Goal: Feedback & Contribution: Contribute content

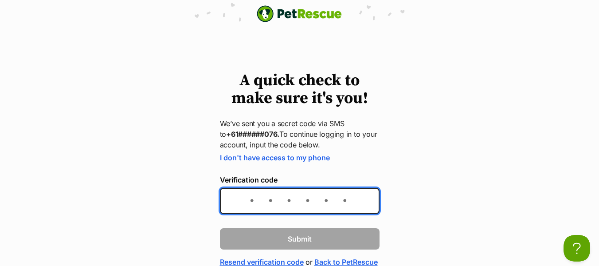
click at [320, 206] on input "Verification code" at bounding box center [300, 201] width 160 height 26
type input "568414"
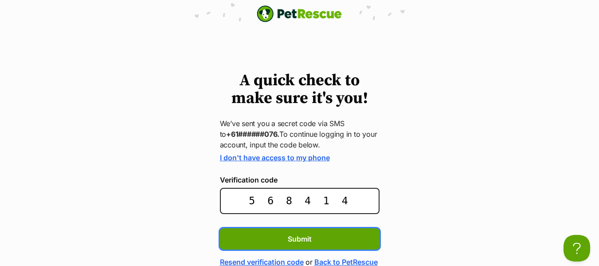
click at [220, 228] on button "Submit" at bounding box center [300, 238] width 160 height 21
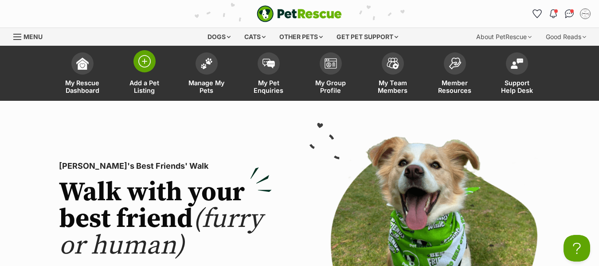
click at [143, 80] on span "Add a Pet Listing" at bounding box center [145, 86] width 40 height 15
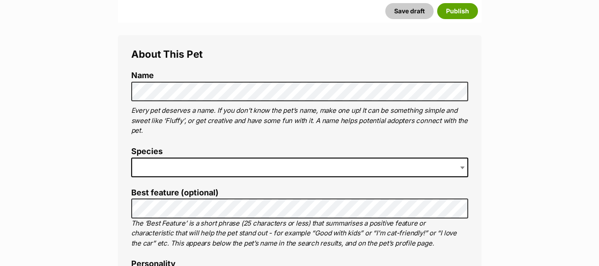
scroll to position [299, 0]
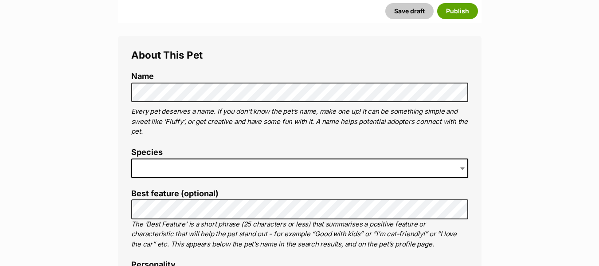
click at [191, 173] on span at bounding box center [299, 168] width 337 height 20
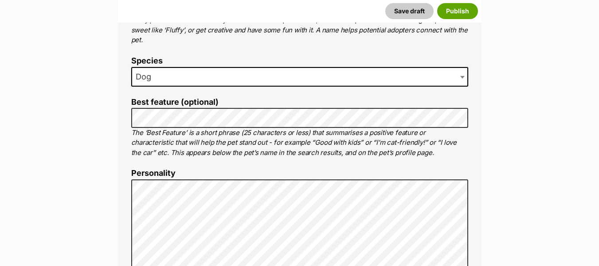
scroll to position [391, 0]
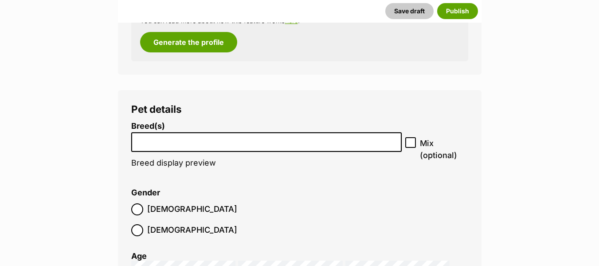
scroll to position [1178, 0]
click at [180, 135] on input "search" at bounding box center [266, 139] width 265 height 9
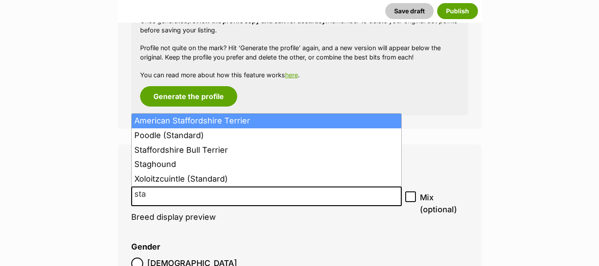
scroll to position [1124, 0]
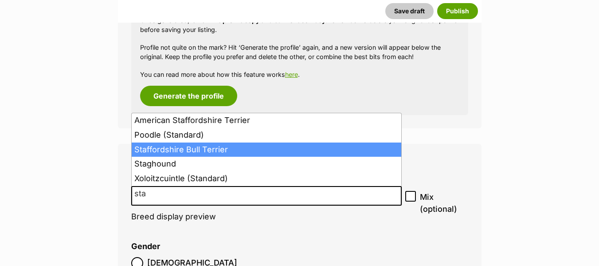
type input "sta"
select select "198"
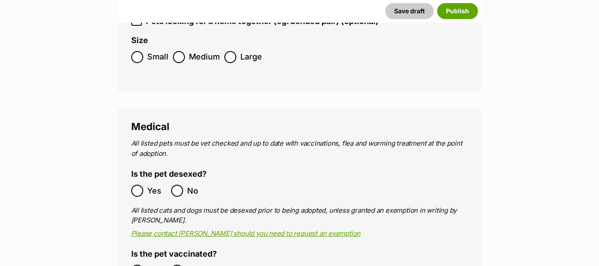
scroll to position [1560, 0]
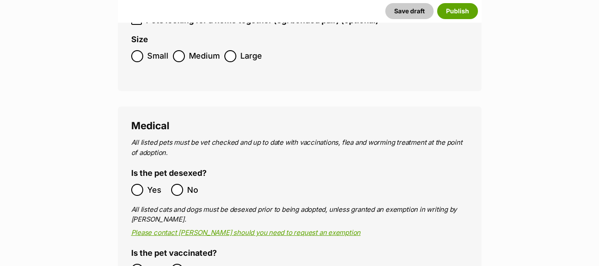
click at [140, 179] on ol "Yes No" at bounding box center [215, 189] width 168 height 21
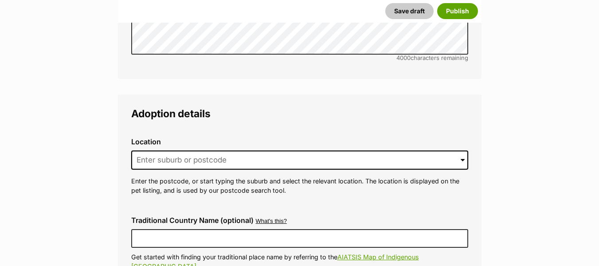
scroll to position [2151, 0]
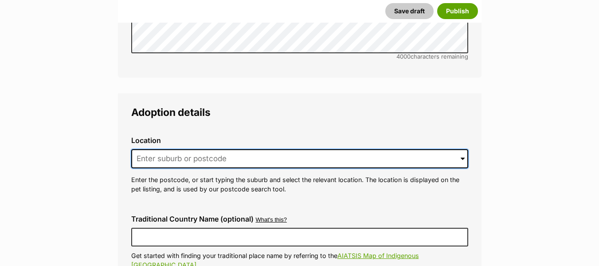
click at [245, 149] on input at bounding box center [299, 159] width 337 height 20
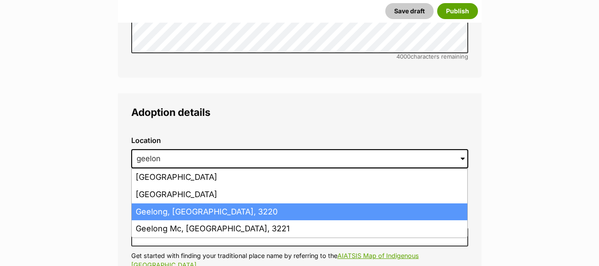
click at [198, 203] on li "Geelong, Victoria, 3220" at bounding box center [300, 211] width 336 height 17
type input "Geelong, Victoria, 3220"
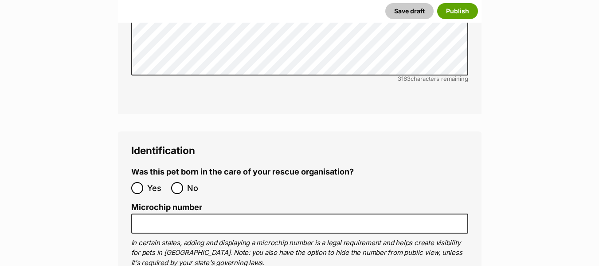
scroll to position [2925, 0]
click at [177, 181] on input "No" at bounding box center [177, 187] width 12 height 12
radio input "true"
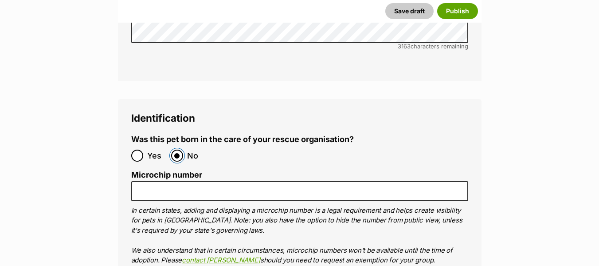
scroll to position [2957, 0]
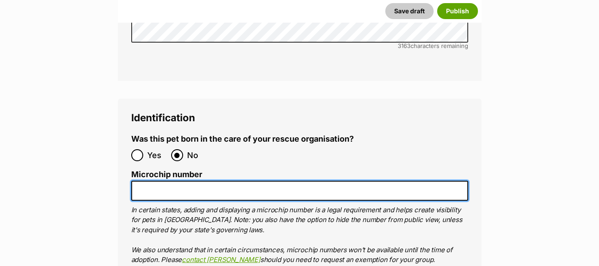
click at [230, 180] on input "Microchip number" at bounding box center [299, 190] width 337 height 20
paste input "956000016855297"
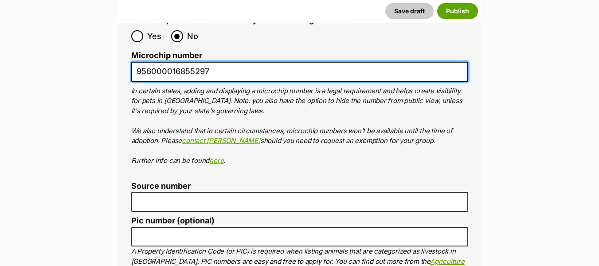
scroll to position [3076, 0]
type input "956000016855297"
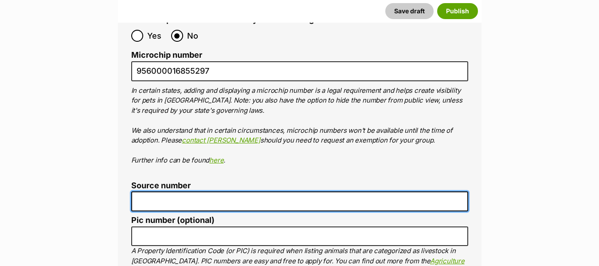
click at [222, 191] on input "Source number" at bounding box center [299, 201] width 337 height 20
type input "RE118644"
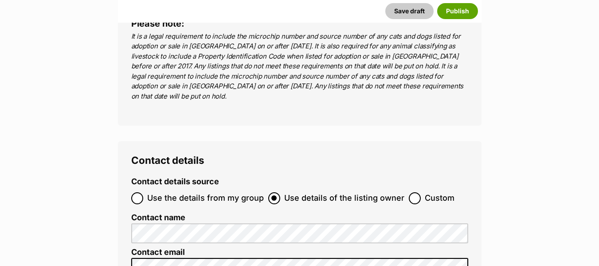
scroll to position [3362, 0]
click at [228, 192] on span "Use the details from my group" at bounding box center [205, 198] width 117 height 12
click at [143, 192] on input "Use the details from my group" at bounding box center [137, 198] width 12 height 12
radio input "true"
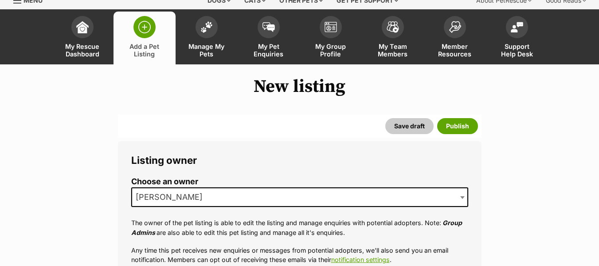
scroll to position [0, 0]
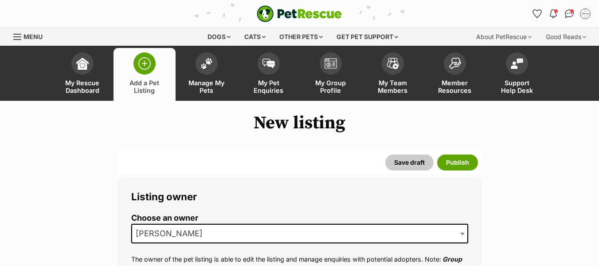
click at [203, 231] on span "[PERSON_NAME]" at bounding box center [299, 233] width 337 height 20
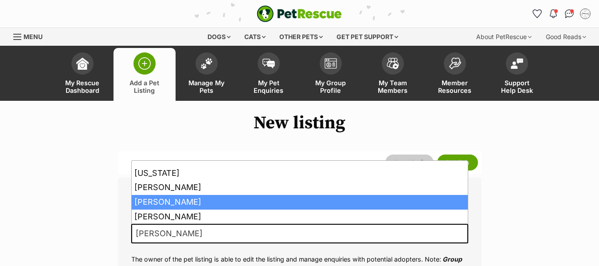
click at [203, 231] on span "[PERSON_NAME]" at bounding box center [299, 233] width 337 height 20
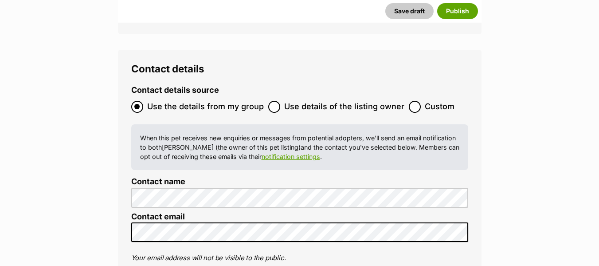
scroll to position [3689, 0]
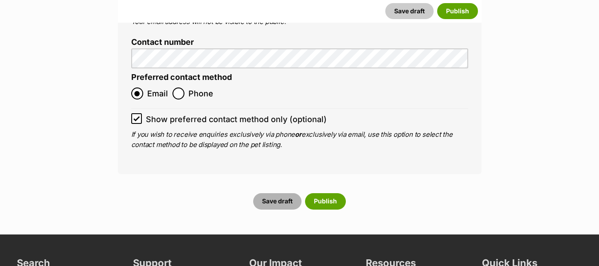
click at [296, 193] on button "Save draft" at bounding box center [277, 201] width 48 height 16
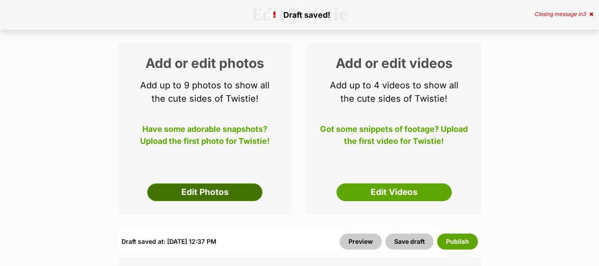
click at [219, 197] on link "Edit Photos" at bounding box center [204, 192] width 115 height 18
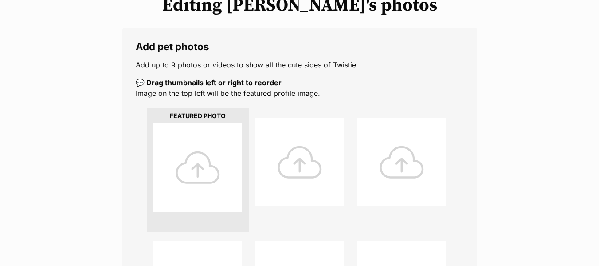
scroll to position [125, 0]
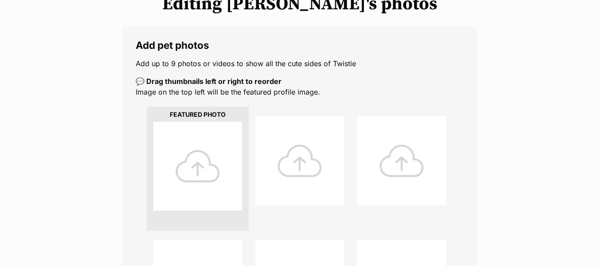
click at [203, 170] on div at bounding box center [197, 165] width 89 height 89
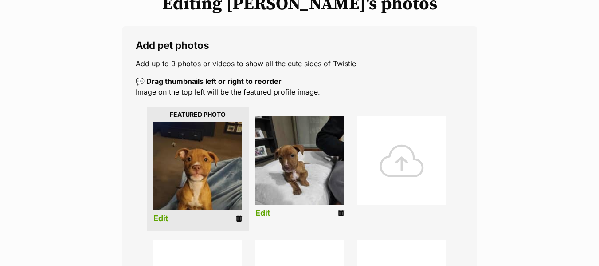
click at [165, 219] on link "Edit" at bounding box center [160, 218] width 15 height 9
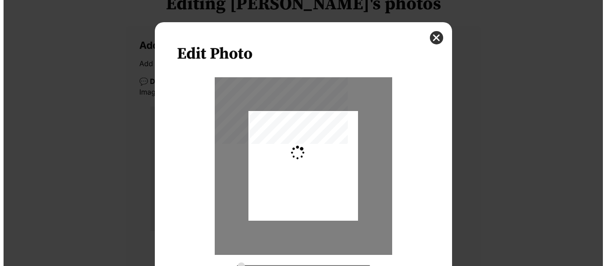
scroll to position [0, 0]
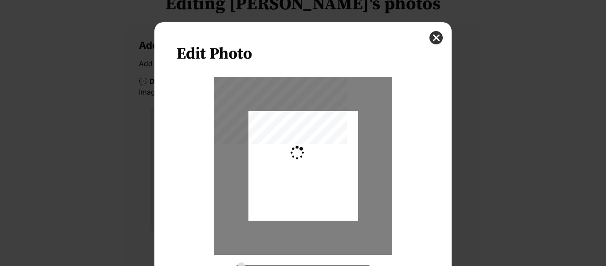
type input "0.2744"
drag, startPoint x: 318, startPoint y: 169, endPoint x: 318, endPoint y: 174, distance: 5.3
click at [318, 174] on div "Dialog Window - Close (Press escape to close)" at bounding box center [303, 171] width 110 height 195
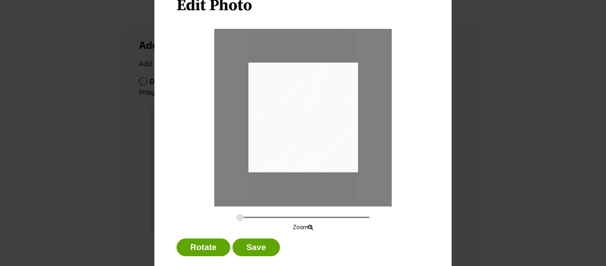
scroll to position [52, 0]
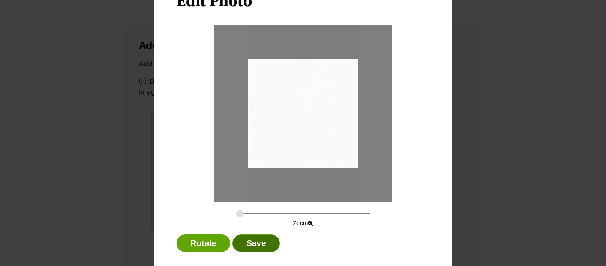
click at [236, 246] on button "Save" at bounding box center [255, 243] width 47 height 18
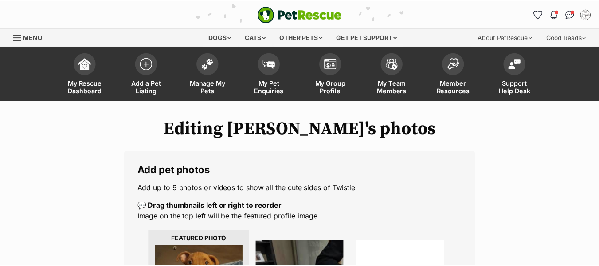
scroll to position [125, 0]
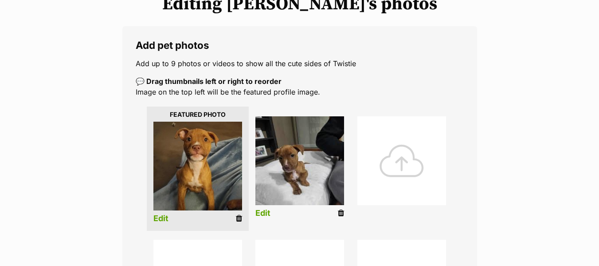
click at [255, 211] on link "Edit" at bounding box center [262, 212] width 15 height 9
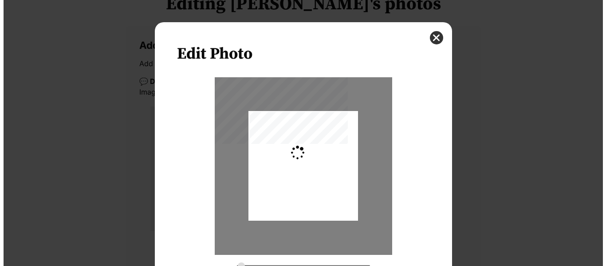
scroll to position [0, 0]
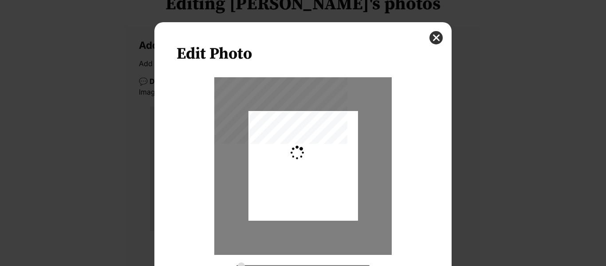
type input "0.2744"
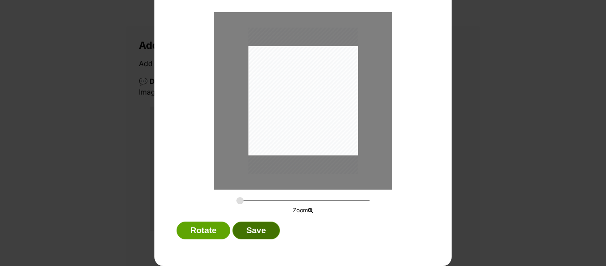
click at [244, 238] on button "Save" at bounding box center [255, 230] width 47 height 18
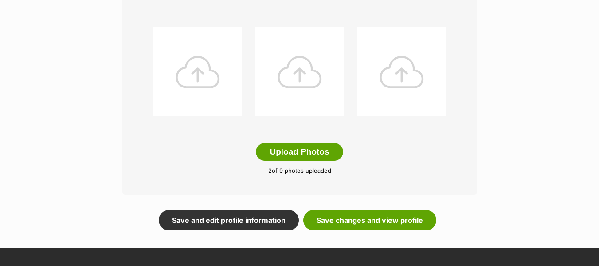
scroll to position [455, 0]
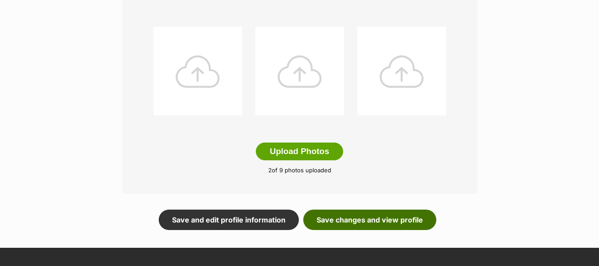
click at [360, 223] on link "Save changes and view profile" at bounding box center [369, 219] width 133 height 20
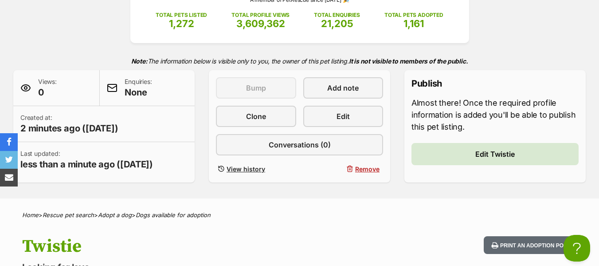
scroll to position [147, 0]
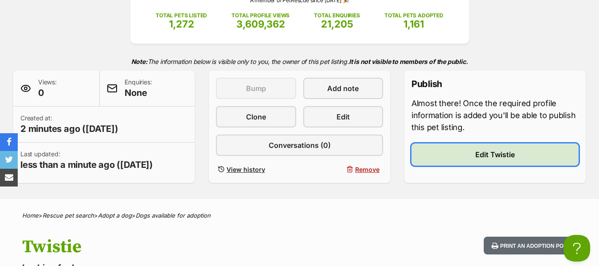
click at [449, 154] on link "Edit Twistie" at bounding box center [494, 154] width 167 height 22
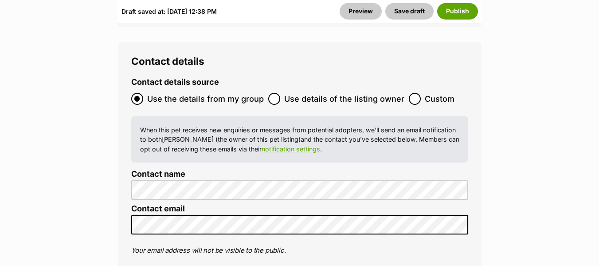
scroll to position [3821, 0]
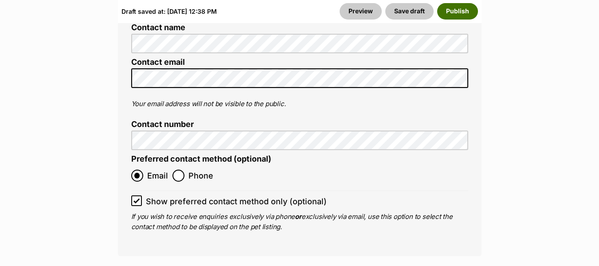
click at [452, 6] on button "Publish" at bounding box center [457, 11] width 41 height 16
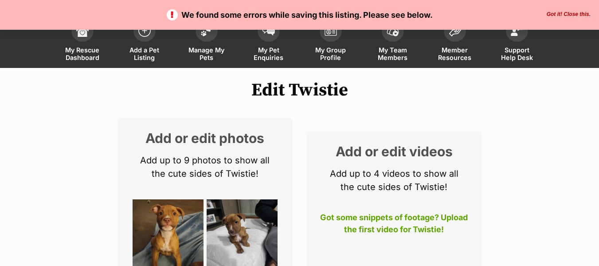
scroll to position [27, 0]
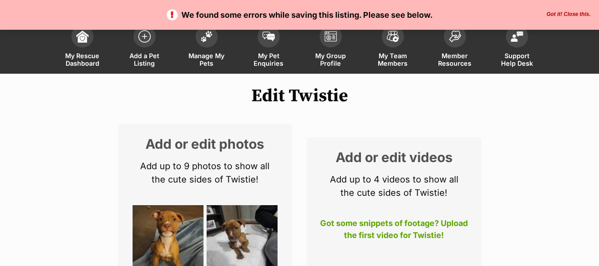
click at [326, 161] on h2 "Add or edit videos" at bounding box center [394, 156] width 148 height 13
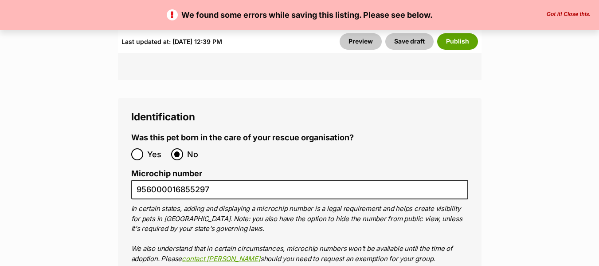
scroll to position [3299, 0]
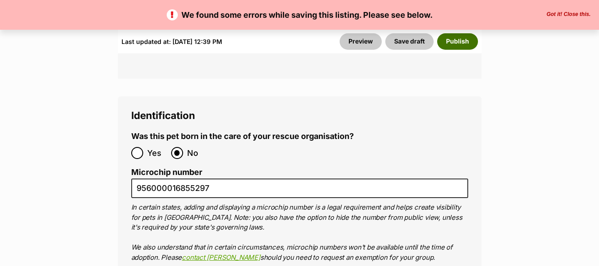
click at [446, 42] on button "Publish" at bounding box center [457, 41] width 41 height 16
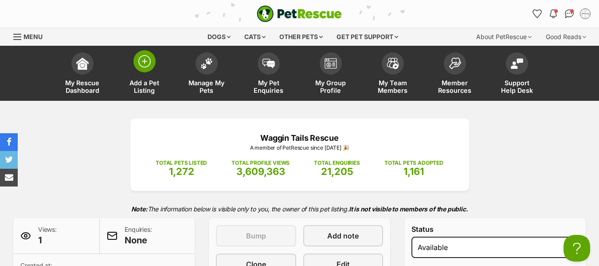
click at [141, 56] on img at bounding box center [144, 61] width 12 height 12
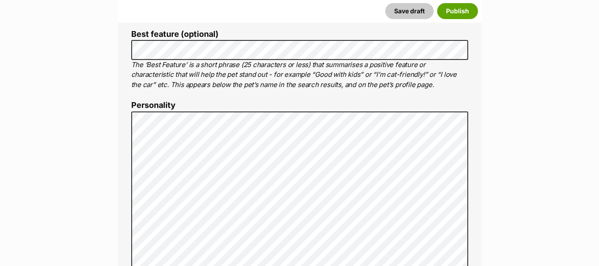
scroll to position [459, 0]
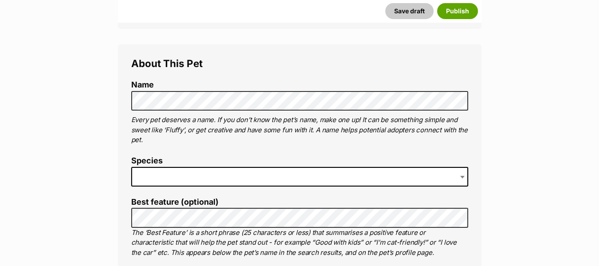
scroll to position [290, 0]
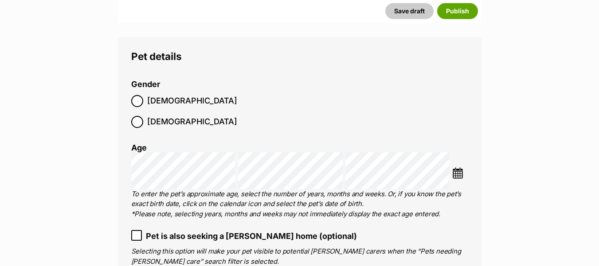
scroll to position [1185, 0]
click at [152, 104] on span "Male" at bounding box center [192, 100] width 90 height 12
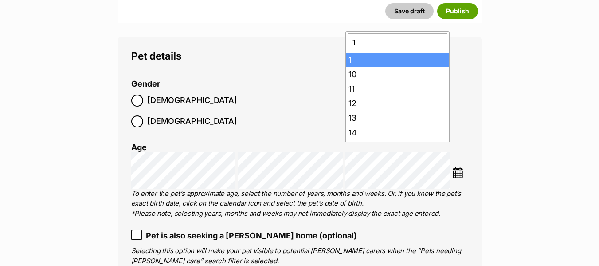
type input "13"
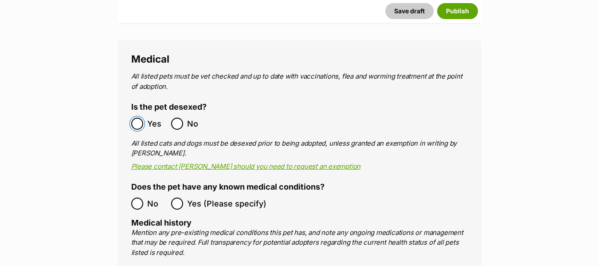
scroll to position [1474, 0]
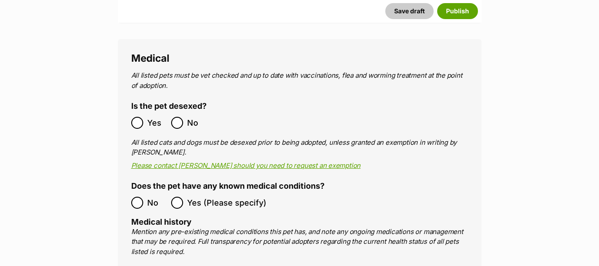
click at [147, 196] on span "No" at bounding box center [157, 202] width 20 height 12
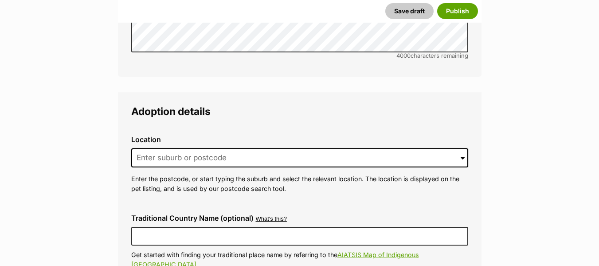
scroll to position [1884, 0]
click at [162, 148] on input at bounding box center [299, 158] width 337 height 20
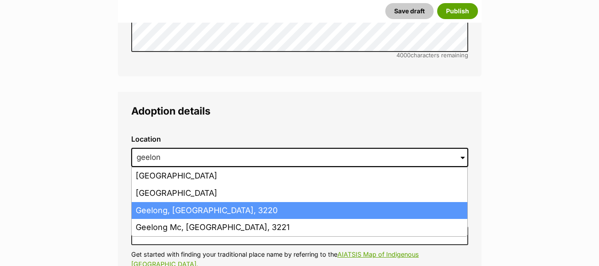
click at [181, 202] on li "Geelong, Victoria, 3220" at bounding box center [300, 210] width 336 height 17
type input "Geelong, Victoria, 3220"
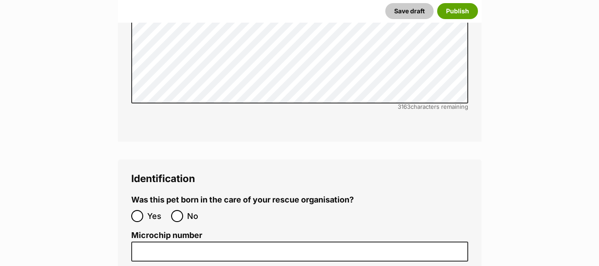
scroll to position [2628, 0]
click at [178, 209] on input "No" at bounding box center [177, 215] width 12 height 12
radio input "true"
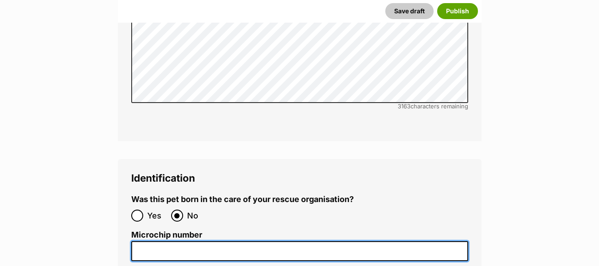
click at [223, 241] on input "Microchip number" at bounding box center [299, 251] width 337 height 20
paste input "956000016855152"
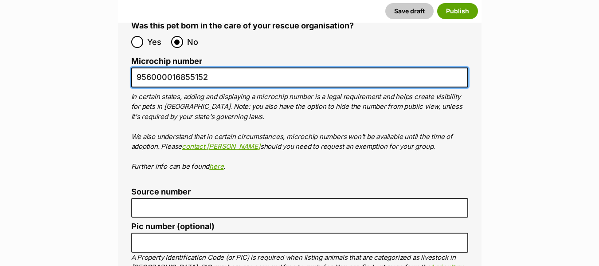
scroll to position [2803, 0]
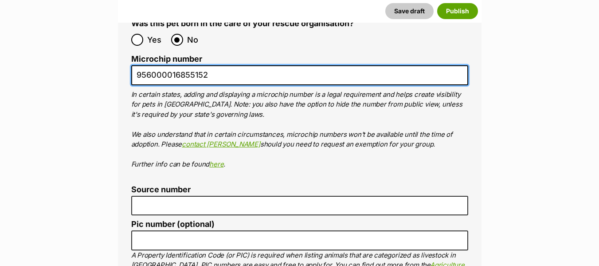
type input "956000016855152"
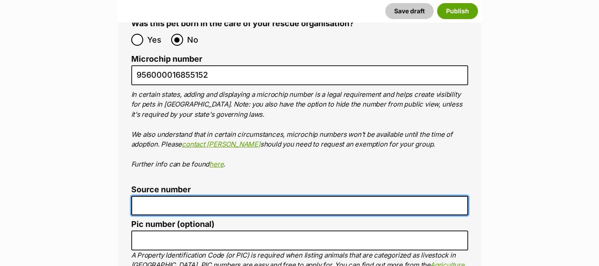
click at [192, 196] on input "Source number" at bounding box center [299, 206] width 337 height 20
type input "RE118644"
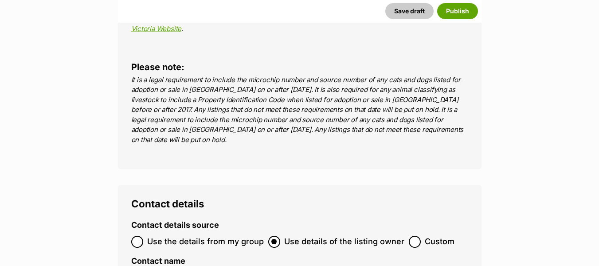
scroll to position [3077, 0]
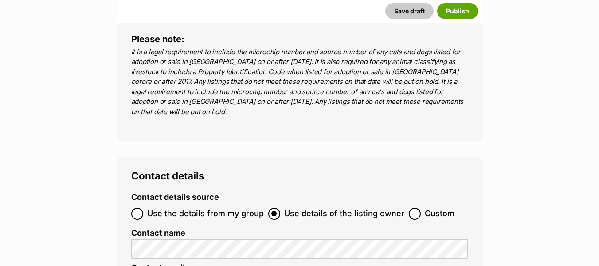
click at [184, 207] on span "Use the details from my group" at bounding box center [205, 213] width 117 height 12
click at [143, 207] on input "Use the details from my group" at bounding box center [137, 213] width 12 height 12
radio input "true"
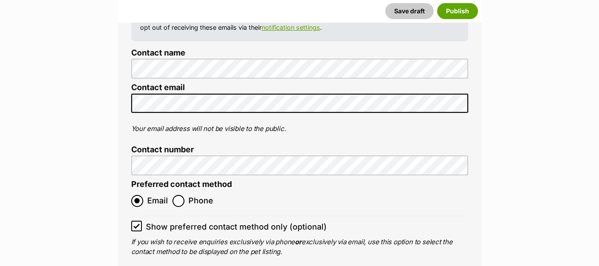
scroll to position [3396, 0]
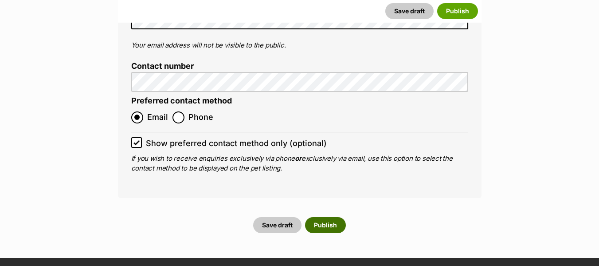
click at [329, 217] on button "Publish" at bounding box center [325, 225] width 41 height 16
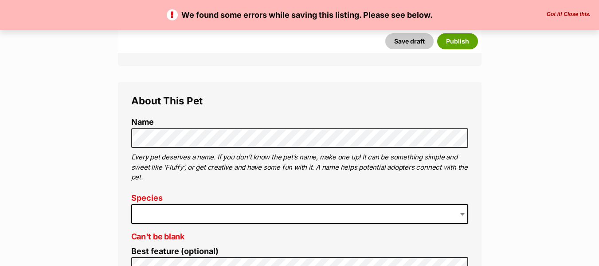
scroll to position [330, 0]
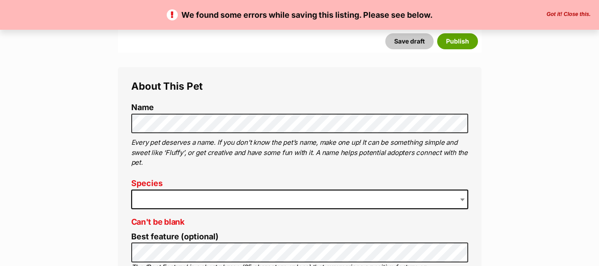
click at [251, 201] on span at bounding box center [299, 199] width 337 height 20
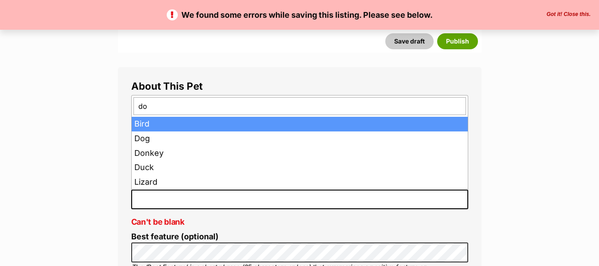
type input "dog"
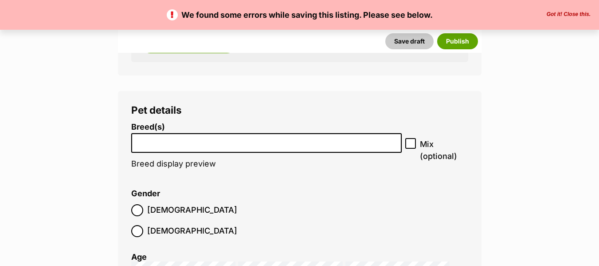
scroll to position [1205, 0]
click at [225, 150] on li at bounding box center [266, 142] width 265 height 18
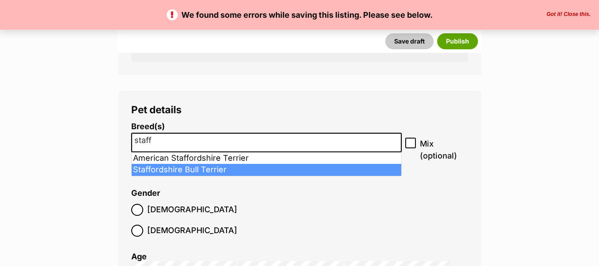
type input "staff"
select select "198"
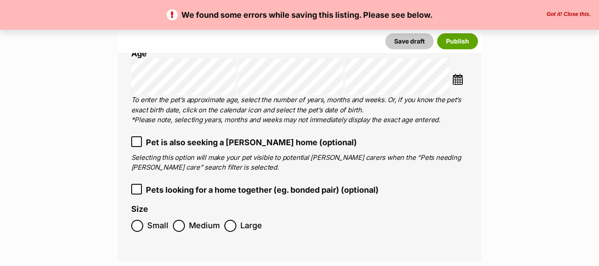
scroll to position [1420, 0]
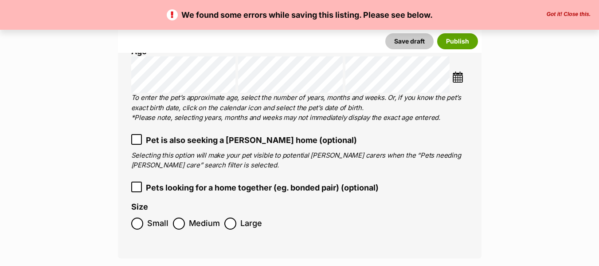
click at [189, 217] on span "Medium" at bounding box center [204, 223] width 31 height 12
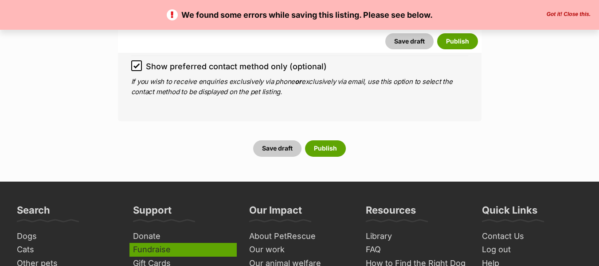
scroll to position [3770, 0]
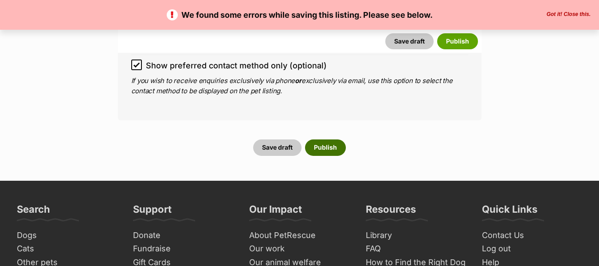
click at [325, 139] on button "Publish" at bounding box center [325, 147] width 41 height 16
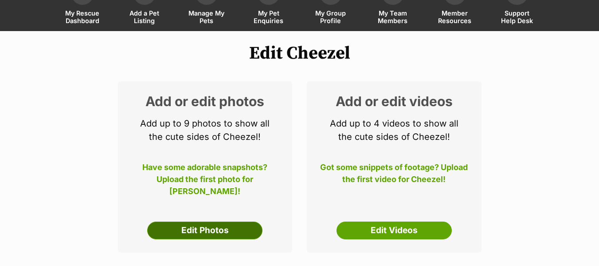
scroll to position [70, 0]
click at [227, 236] on link "Edit Photos" at bounding box center [204, 230] width 115 height 18
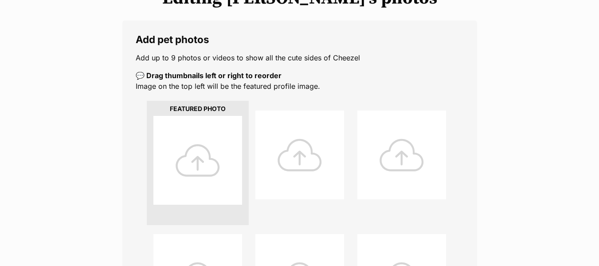
click at [200, 166] on div at bounding box center [197, 160] width 89 height 89
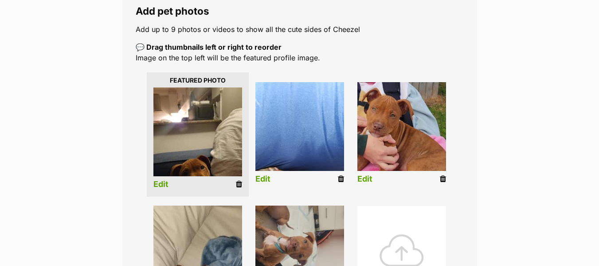
scroll to position [158, 0]
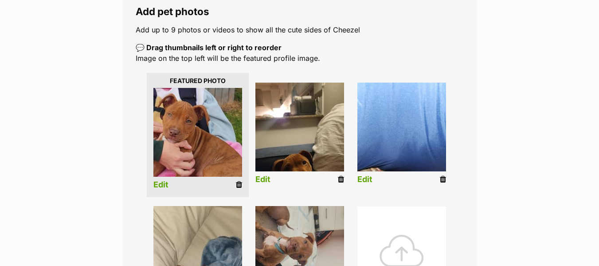
click at [272, 175] on li "Edit" at bounding box center [300, 135] width 102 height 114
click at [270, 176] on link "Edit" at bounding box center [262, 179] width 15 height 9
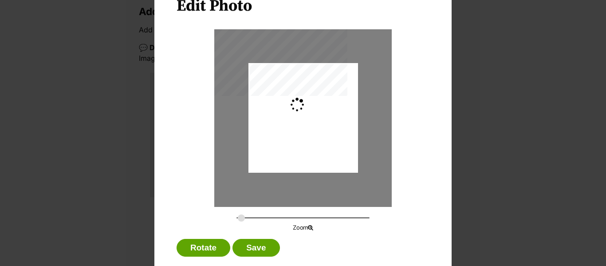
scroll to position [49, 0]
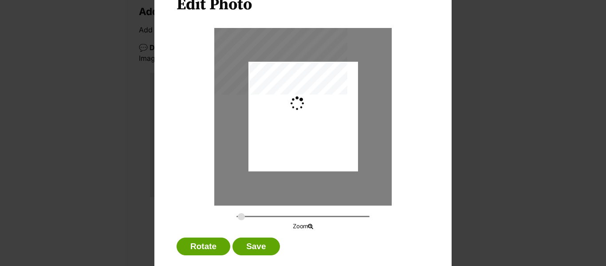
type input "0.2744"
drag, startPoint x: 310, startPoint y: 136, endPoint x: 304, endPoint y: 103, distance: 33.3
click at [304, 103] on div "Dialog Window - Close (Press escape to close)" at bounding box center [303, 83] width 110 height 195
click at [252, 242] on button "Save" at bounding box center [255, 246] width 47 height 18
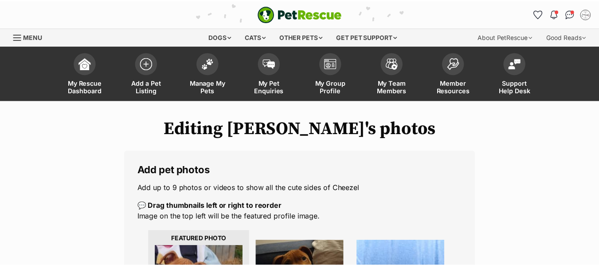
scroll to position [158, 0]
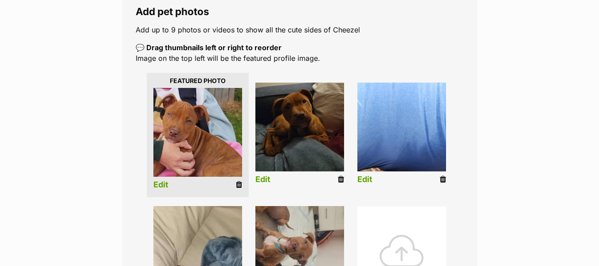
click at [368, 176] on link "Edit" at bounding box center [364, 179] width 15 height 9
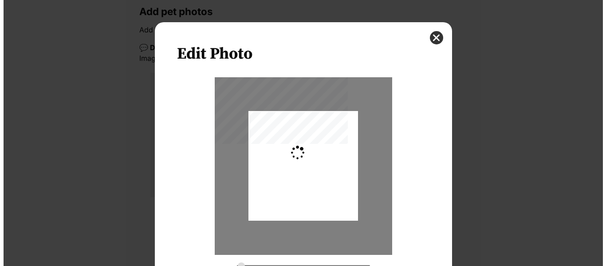
scroll to position [0, 0]
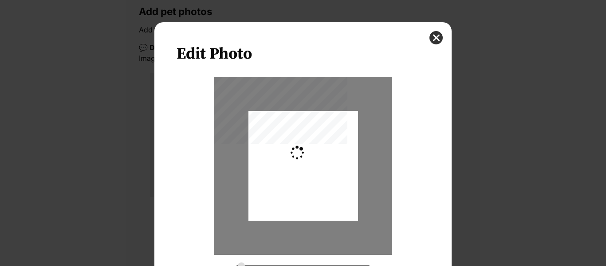
type input "0.2744"
drag, startPoint x: 307, startPoint y: 192, endPoint x: 285, endPoint y: 123, distance: 71.5
click at [285, 123] on div "Dialog Window - Close (Press escape to close)" at bounding box center [303, 123] width 110 height 195
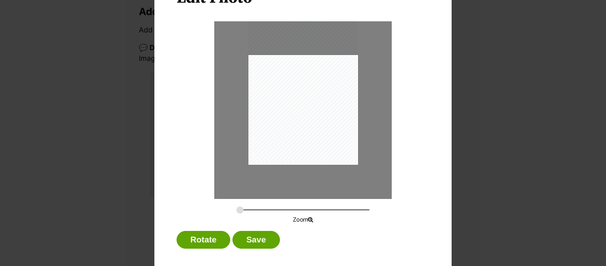
scroll to position [58, 0]
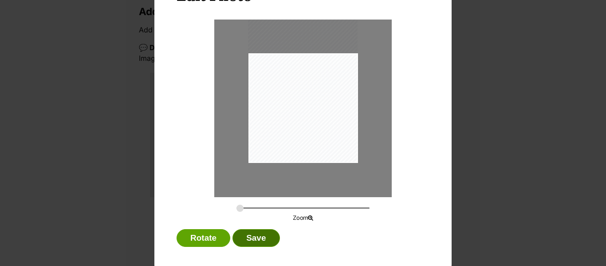
click at [252, 235] on button "Save" at bounding box center [255, 238] width 47 height 18
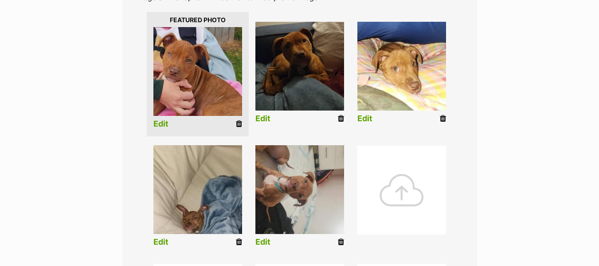
scroll to position [223, 0]
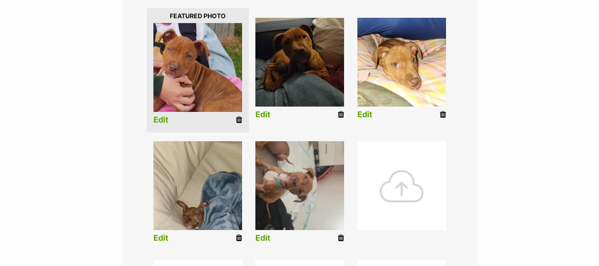
click at [264, 239] on link "Edit" at bounding box center [262, 237] width 15 height 9
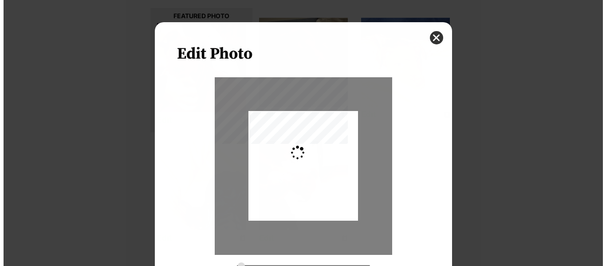
scroll to position [0, 0]
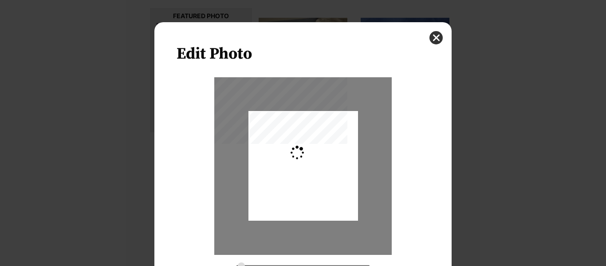
type input "0.3659"
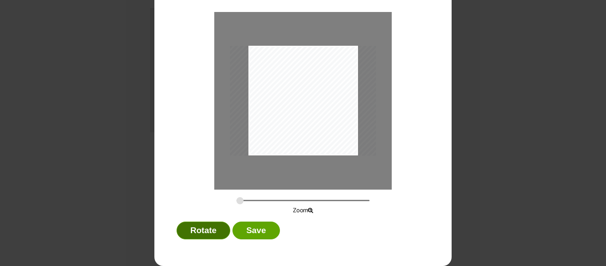
click at [188, 230] on button "Rotate" at bounding box center [203, 230] width 54 height 18
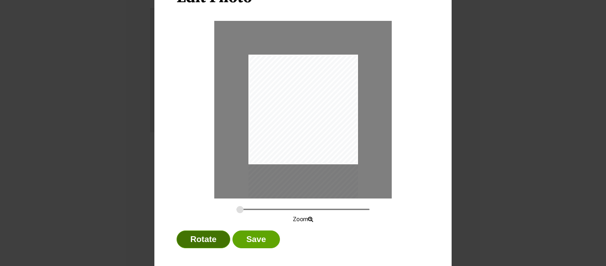
scroll to position [55, 0]
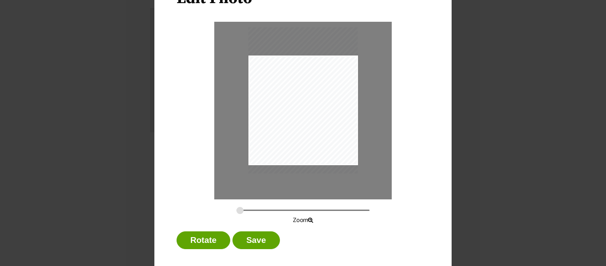
drag, startPoint x: 294, startPoint y: 122, endPoint x: 289, endPoint y: 94, distance: 27.8
click at [289, 94] on div "Dialog Window - Close (Press escape to close)" at bounding box center [303, 100] width 110 height 146
click at [245, 245] on button "Save" at bounding box center [255, 240] width 47 height 18
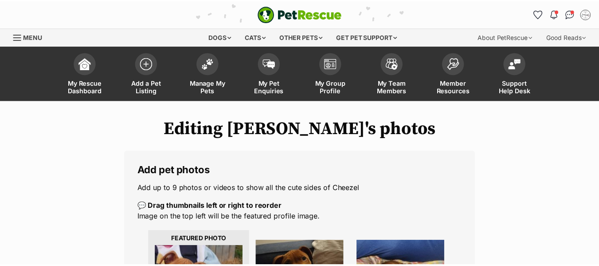
scroll to position [223, 0]
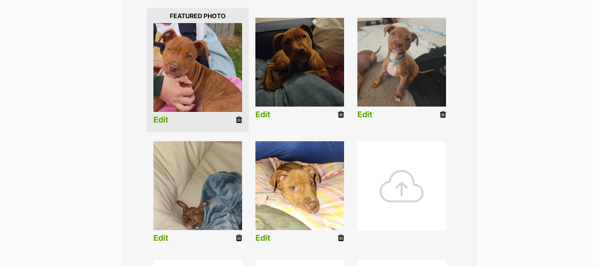
click at [170, 235] on li "Edit" at bounding box center [198, 194] width 102 height 114
click at [164, 235] on link "Edit" at bounding box center [160, 237] width 15 height 9
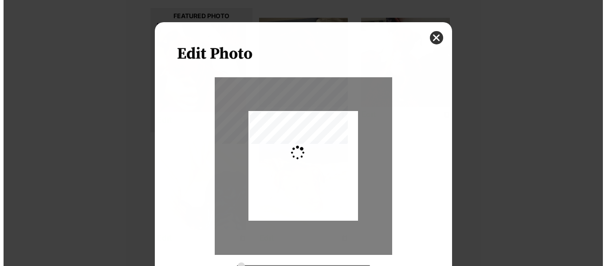
scroll to position [0, 0]
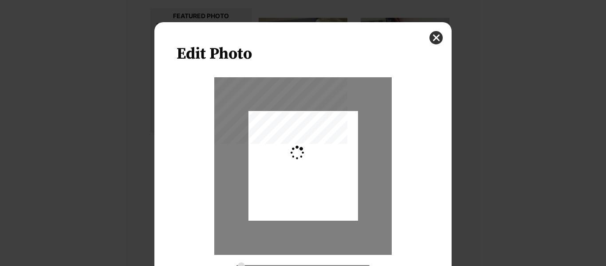
type input "0.2744"
drag, startPoint x: 313, startPoint y: 175, endPoint x: 314, endPoint y: 163, distance: 12.5
click at [314, 163] on div "Dialog Window - Close (Press escape to close)" at bounding box center [303, 155] width 110 height 195
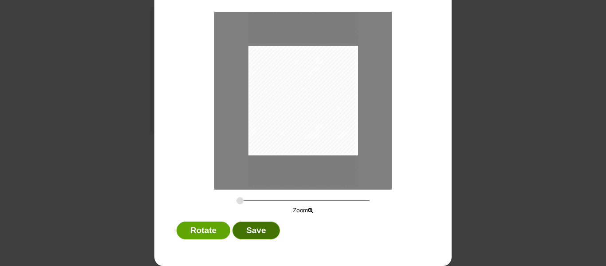
click at [235, 228] on button "Save" at bounding box center [255, 230] width 47 height 18
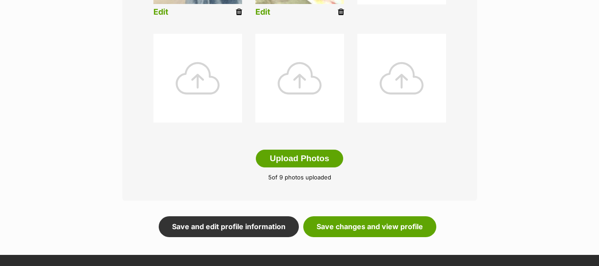
scroll to position [449, 0]
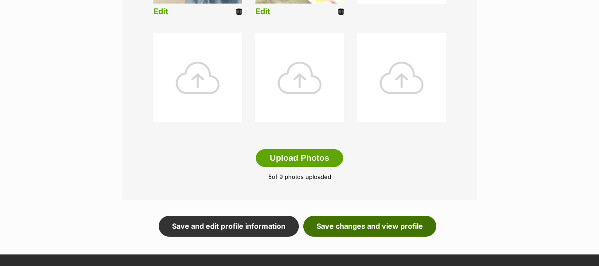
click at [346, 221] on link "Save changes and view profile" at bounding box center [369, 225] width 133 height 20
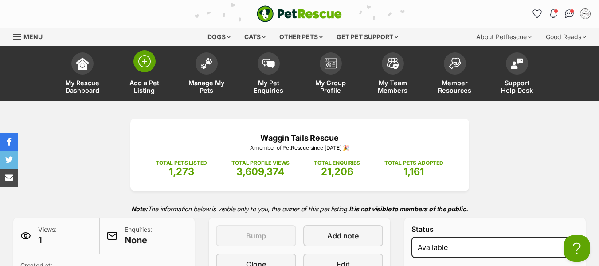
click at [146, 67] on img at bounding box center [144, 61] width 12 height 12
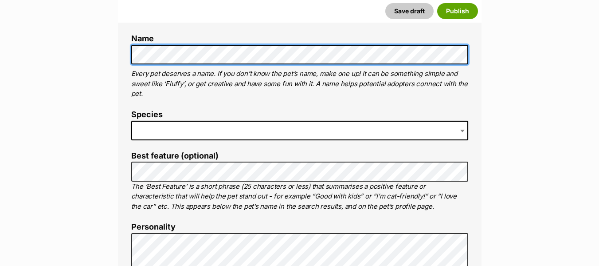
scroll to position [337, 0]
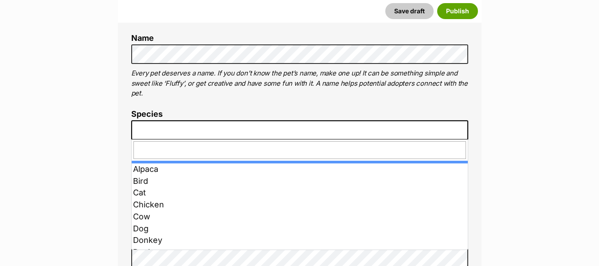
click at [202, 130] on span at bounding box center [299, 130] width 337 height 20
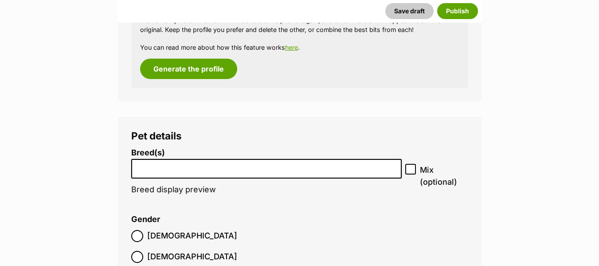
scroll to position [1015, 0]
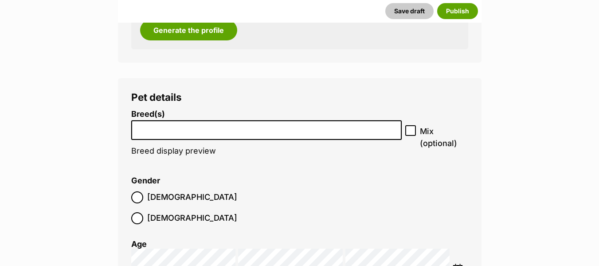
click at [193, 122] on li at bounding box center [266, 130] width 265 height 18
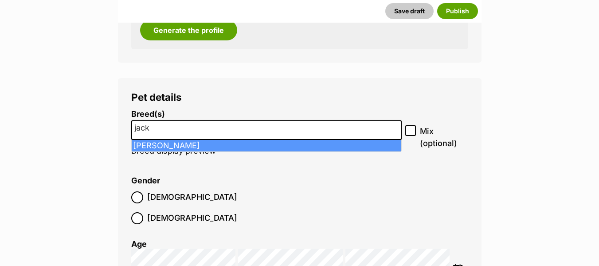
type input "jack"
select select "118"
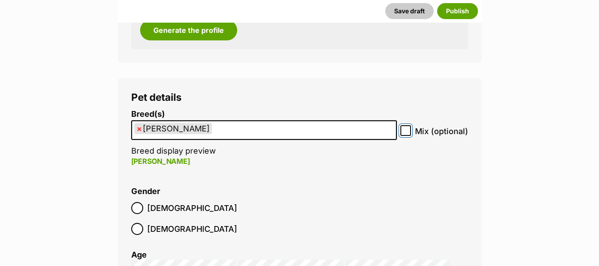
click at [407, 134] on input "Mix (optional)" at bounding box center [405, 130] width 11 height 11
checkbox input "true"
click at [354, 131] on ul "× Jack Russell Terrier" at bounding box center [264, 130] width 264 height 18
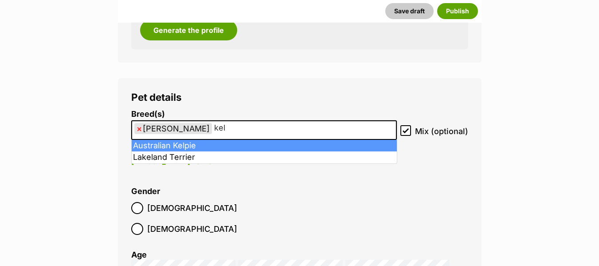
type input "kel"
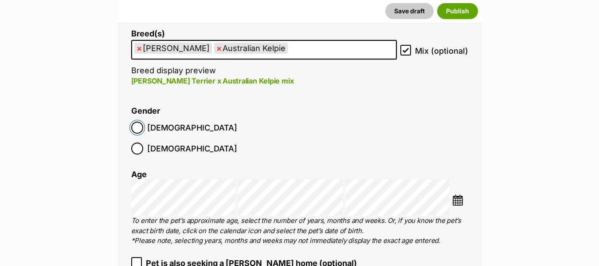
scroll to position [1098, 0]
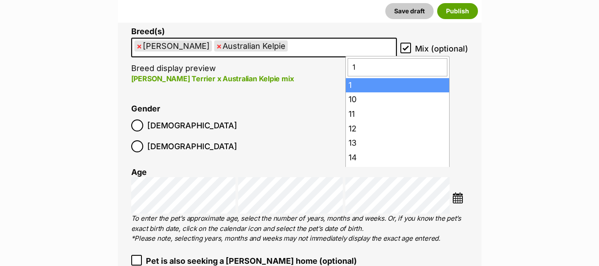
type input "12"
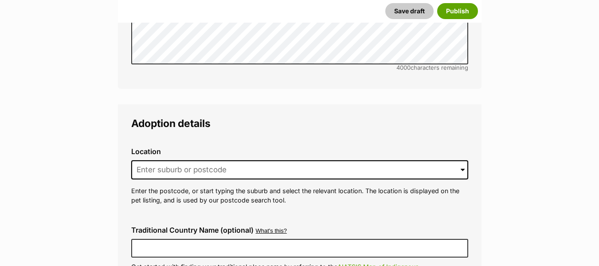
scroll to position [1975, 0]
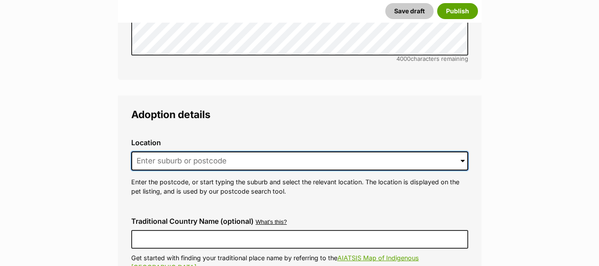
click at [180, 151] on input at bounding box center [299, 161] width 337 height 20
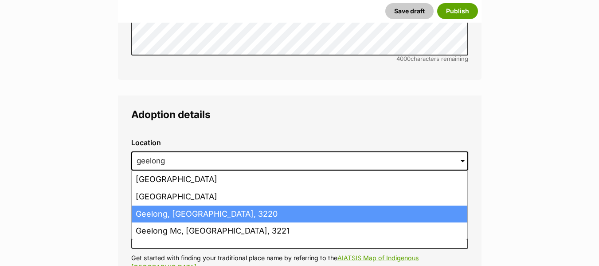
click at [188, 205] on li "Geelong, Victoria, 3220" at bounding box center [300, 213] width 336 height 17
type input "Geelong, Victoria, 3220"
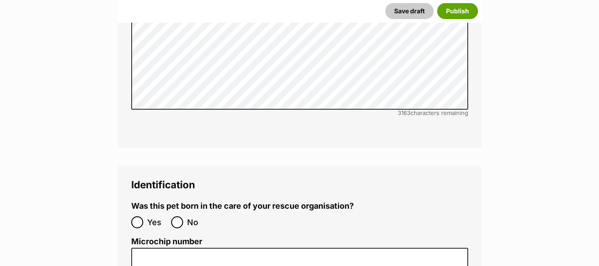
scroll to position [2717, 0]
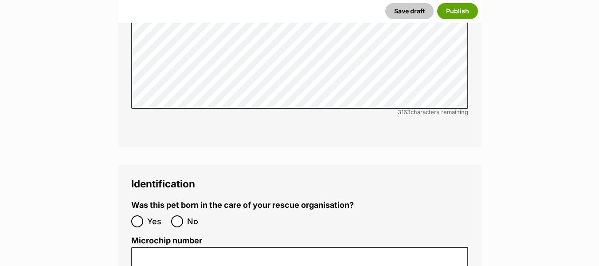
click at [184, 215] on label "No" at bounding box center [188, 221] width 35 height 12
click at [183, 215] on input "No" at bounding box center [177, 221] width 12 height 12
radio input "true"
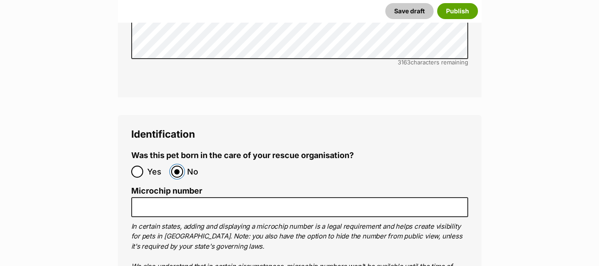
scroll to position [2783, 0]
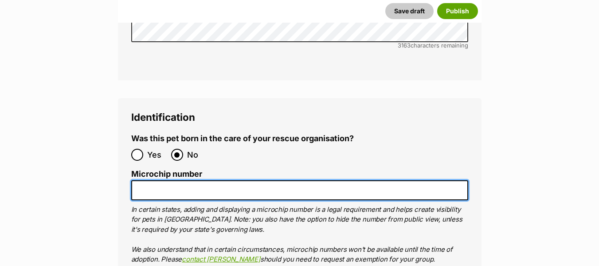
click at [202, 180] on input "Microchip number" at bounding box center [299, 190] width 337 height 20
paste input "953010007943850"
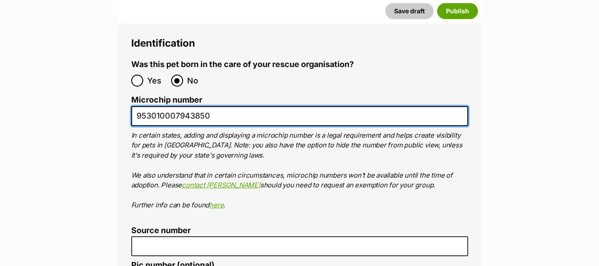
scroll to position [2885, 0]
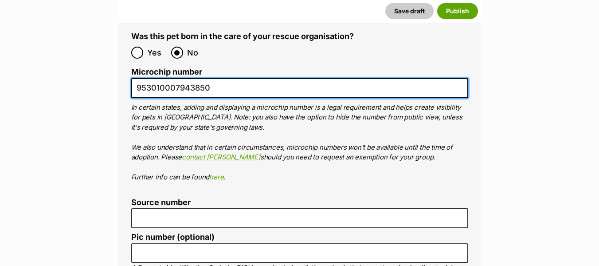
type input "953010007943850"
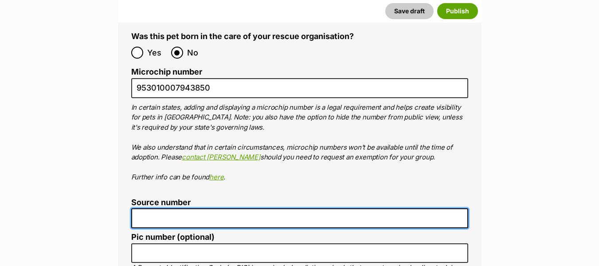
click at [201, 208] on input "Source number" at bounding box center [299, 218] width 337 height 20
type input "RE118644"
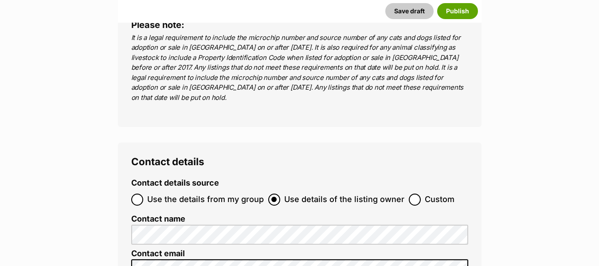
scroll to position [3187, 0]
click at [188, 193] on span "Use the details from my group" at bounding box center [205, 199] width 117 height 12
click at [143, 193] on input "Use the details from my group" at bounding box center [137, 199] width 12 height 12
radio input "true"
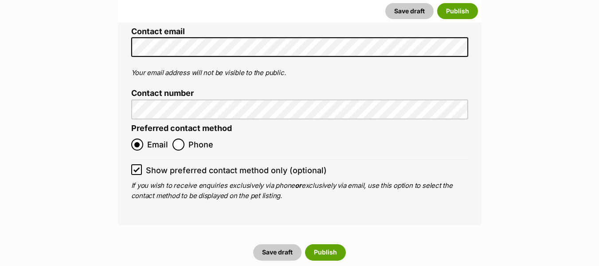
scroll to position [3464, 0]
click at [317, 243] on button "Publish" at bounding box center [325, 251] width 41 height 16
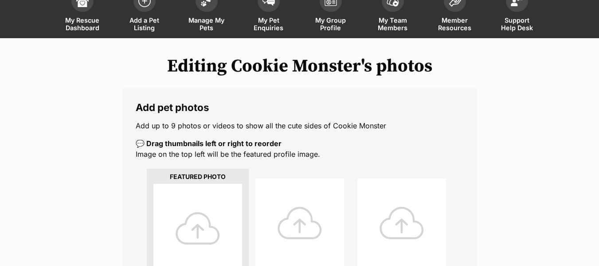
click at [198, 206] on div at bounding box center [197, 228] width 89 height 89
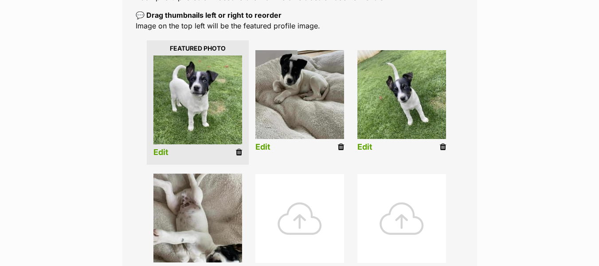
scroll to position [212, 0]
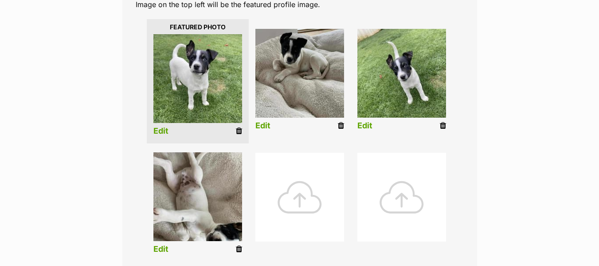
click at [268, 128] on link "Edit" at bounding box center [262, 125] width 15 height 9
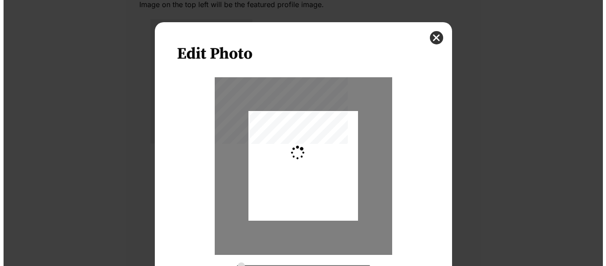
scroll to position [0, 0]
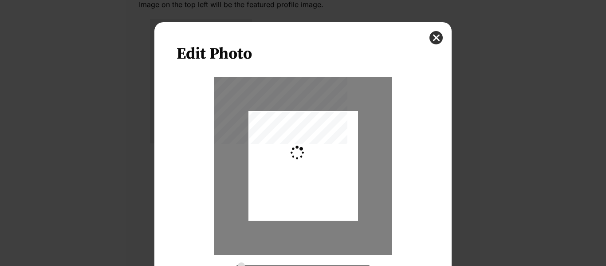
type input "0.2744"
drag, startPoint x: 305, startPoint y: 180, endPoint x: 311, endPoint y: 200, distance: 20.6
click at [311, 200] on div "Dialog Window - Close (Press escape to close)" at bounding box center [303, 184] width 110 height 146
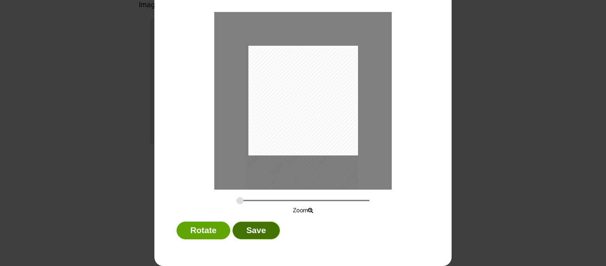
click at [252, 228] on button "Save" at bounding box center [255, 230] width 47 height 18
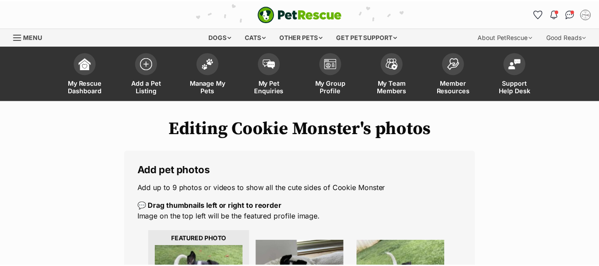
scroll to position [212, 0]
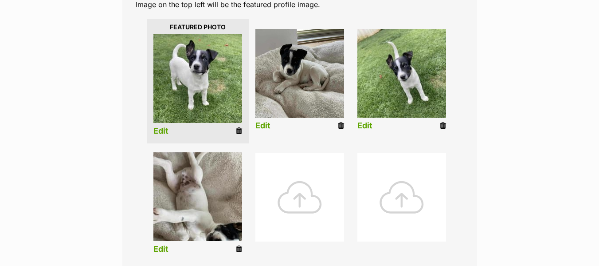
click at [387, 93] on img at bounding box center [401, 73] width 89 height 89
click at [368, 126] on link "Edit" at bounding box center [364, 125] width 15 height 9
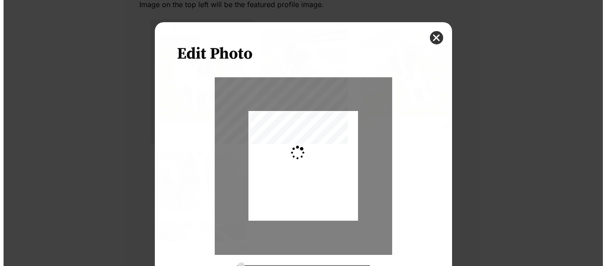
scroll to position [0, 0]
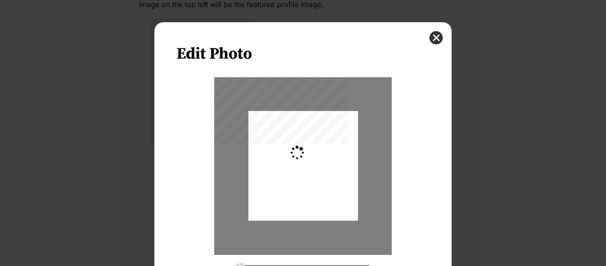
type input "0.2744"
drag, startPoint x: 312, startPoint y: 188, endPoint x: 315, endPoint y: 216, distance: 28.9
click at [315, 216] on div "Dialog Window - Close (Press escape to close)" at bounding box center [303, 184] width 110 height 146
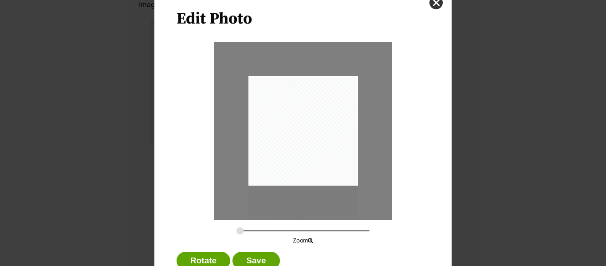
scroll to position [35, 0]
click at [259, 255] on button "Save" at bounding box center [255, 260] width 47 height 18
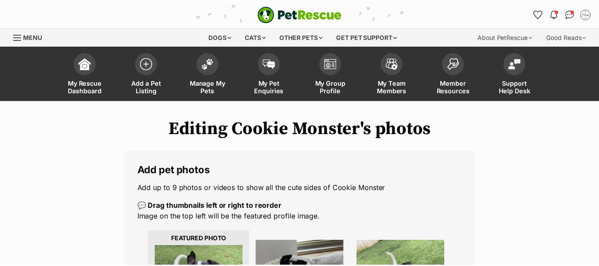
scroll to position [212, 0]
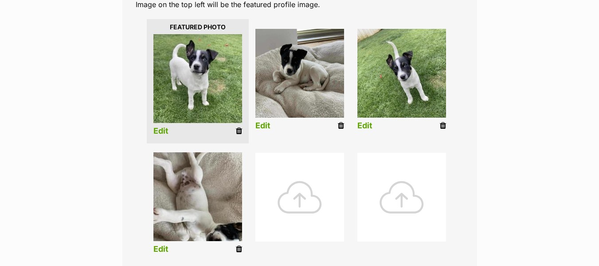
click at [162, 251] on link "Edit" at bounding box center [160, 248] width 15 height 9
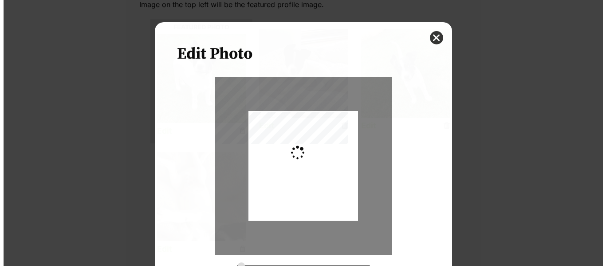
scroll to position [0, 0]
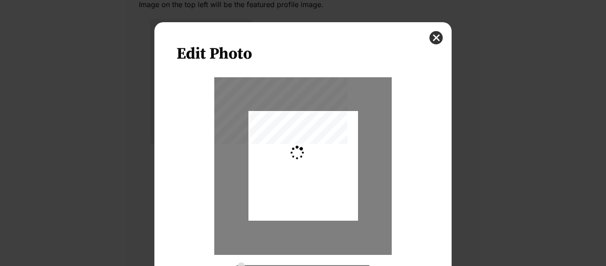
type input "0.2744"
drag, startPoint x: 302, startPoint y: 169, endPoint x: 298, endPoint y: 156, distance: 13.5
click at [298, 156] on div "Dialog Window - Close (Press escape to close)" at bounding box center [303, 152] width 110 height 146
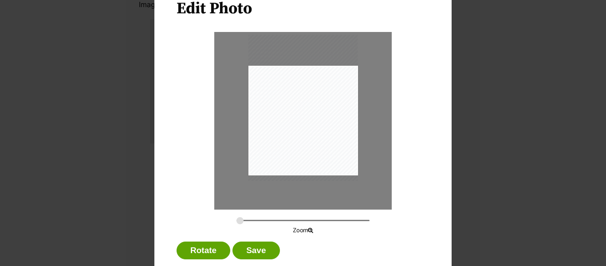
scroll to position [46, 0]
click at [255, 253] on button "Save" at bounding box center [255, 250] width 47 height 18
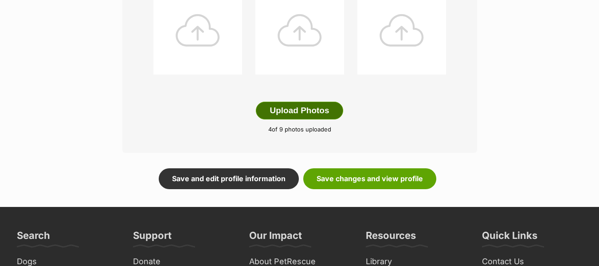
scroll to position [497, 0]
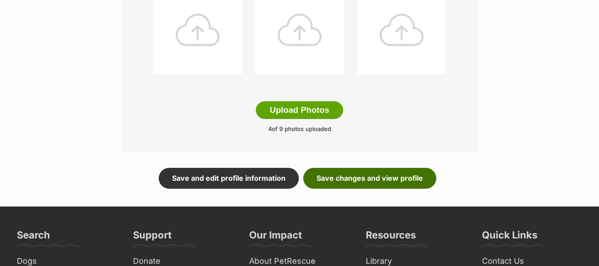
click at [334, 172] on link "Save changes and view profile" at bounding box center [369, 178] width 133 height 20
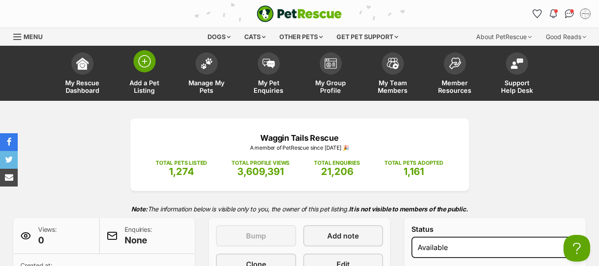
click at [149, 66] on img at bounding box center [144, 61] width 12 height 12
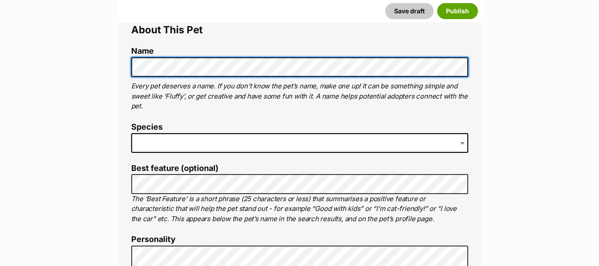
scroll to position [325, 0]
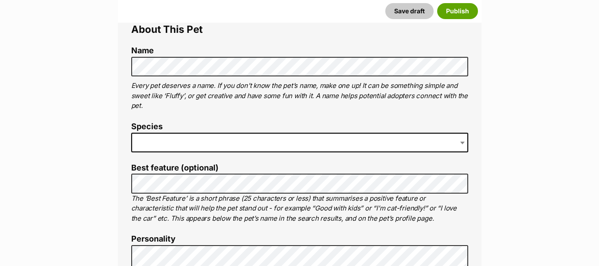
click at [181, 146] on span at bounding box center [299, 143] width 337 height 20
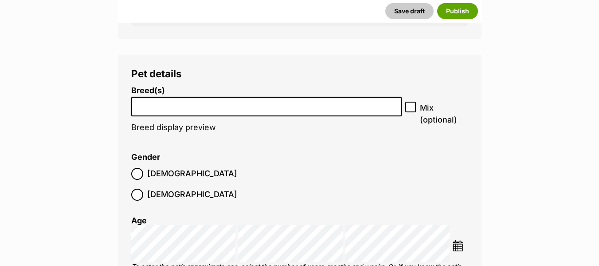
scroll to position [1039, 0]
click at [207, 101] on input "search" at bounding box center [266, 103] width 265 height 9
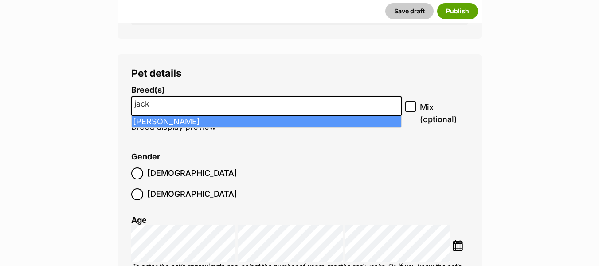
type input "jack"
select select "118"
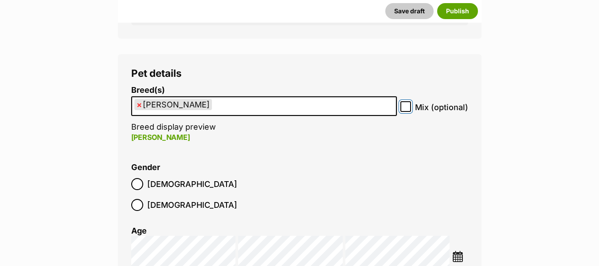
click at [409, 110] on input "Mix (optional)" at bounding box center [405, 106] width 11 height 11
checkbox input "true"
click at [374, 102] on ul "× Jack Russell Terrier" at bounding box center [264, 106] width 264 height 18
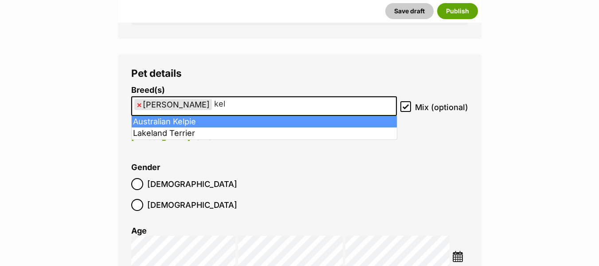
type input "kel"
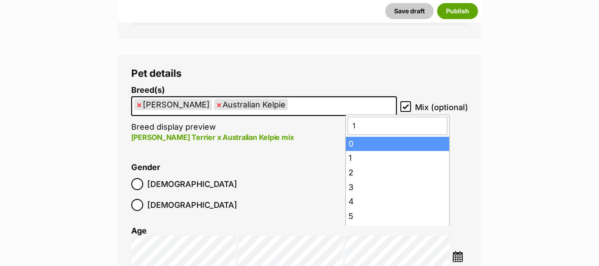
type input "12"
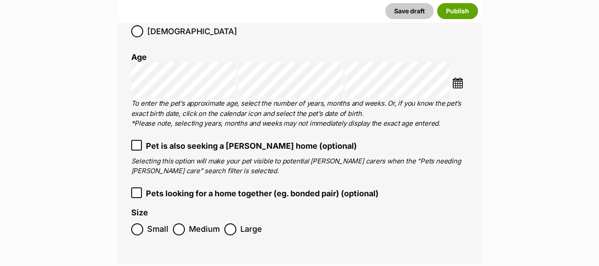
scroll to position [1258, 0]
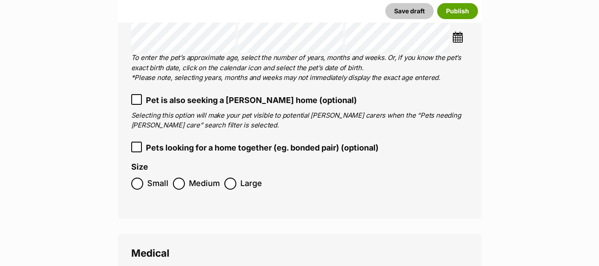
click at [145, 177] on label "Small" at bounding box center [149, 183] width 37 height 12
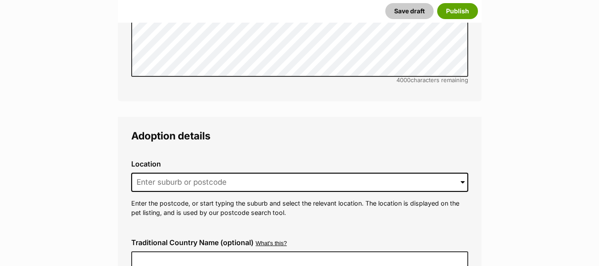
scroll to position [1954, 0]
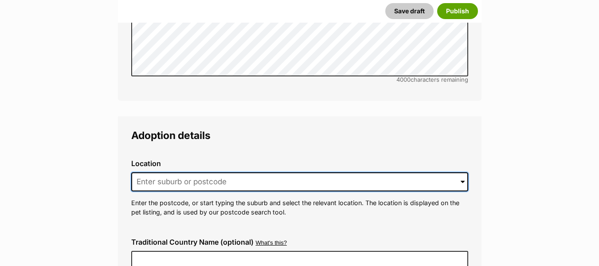
click at [171, 172] on input at bounding box center [299, 182] width 337 height 20
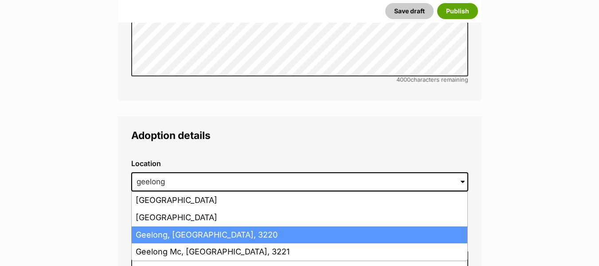
click at [187, 226] on li "Geelong, Victoria, 3220" at bounding box center [300, 234] width 336 height 17
type input "Geelong, Victoria, 3220"
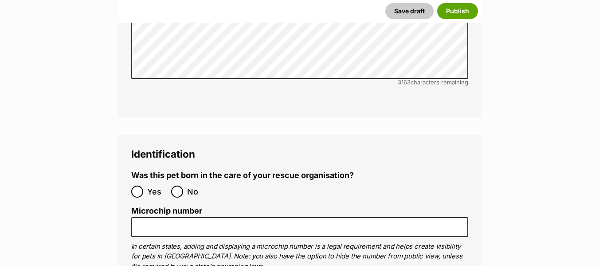
scroll to position [2747, 0]
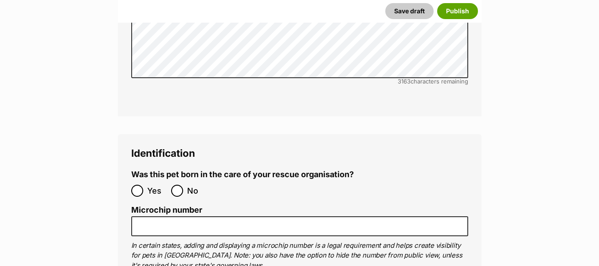
click at [185, 184] on label "No" at bounding box center [188, 190] width 35 height 12
click at [183, 184] on input "No" at bounding box center [177, 190] width 12 height 12
radio input "true"
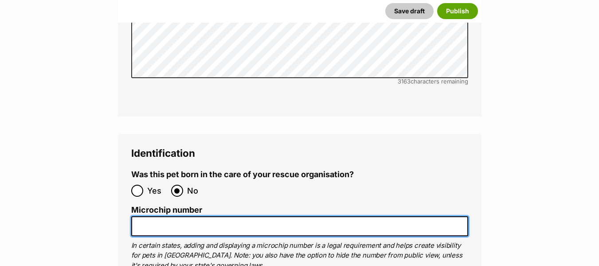
click at [170, 216] on input "Microchip number" at bounding box center [299, 226] width 337 height 20
paste input "956000016854103"
type input "956000016854103"
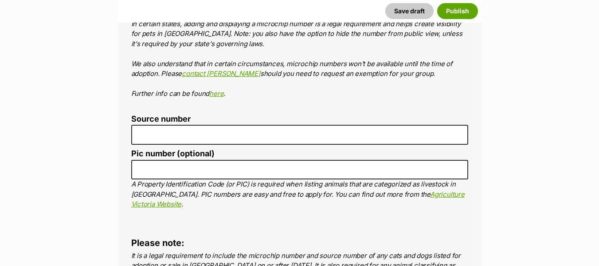
scroll to position [2967, 0]
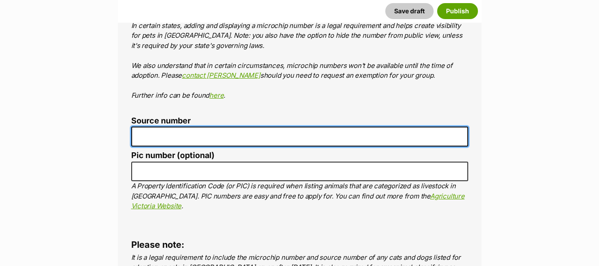
click at [213, 126] on input "Source number" at bounding box center [299, 136] width 337 height 20
type input "RE118644"
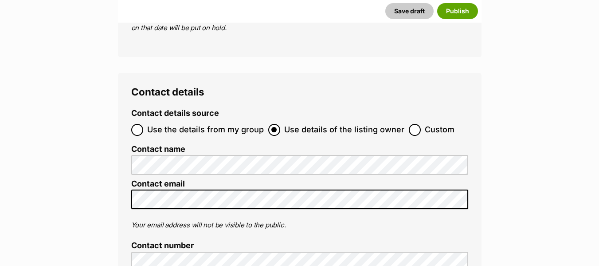
scroll to position [3256, 0]
click at [196, 123] on span "Use the details from my group" at bounding box center [205, 129] width 117 height 12
click at [143, 123] on input "Use the details from my group" at bounding box center [137, 129] width 12 height 12
radio input "true"
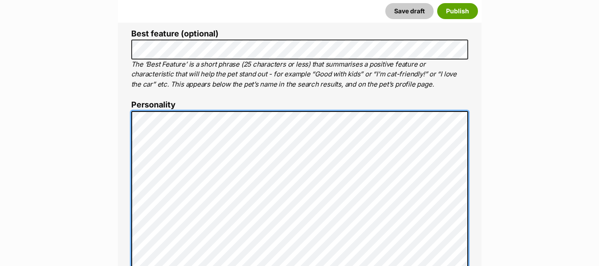
scroll to position [469, 0]
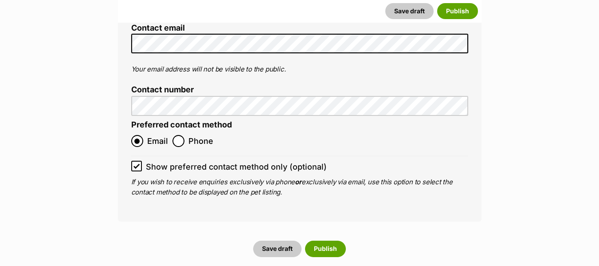
scroll to position [3465, 0]
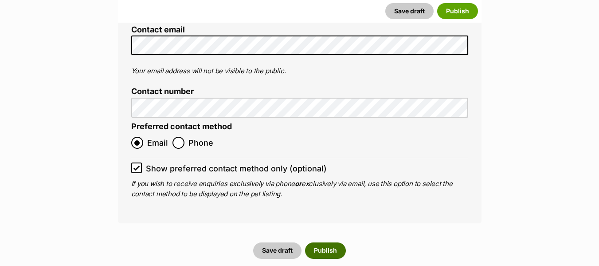
click at [316, 242] on button "Publish" at bounding box center [325, 250] width 41 height 16
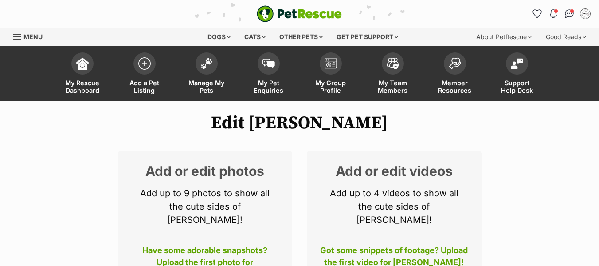
drag, startPoint x: 0, startPoint y: 0, endPoint x: 211, endPoint y: 173, distance: 273.1
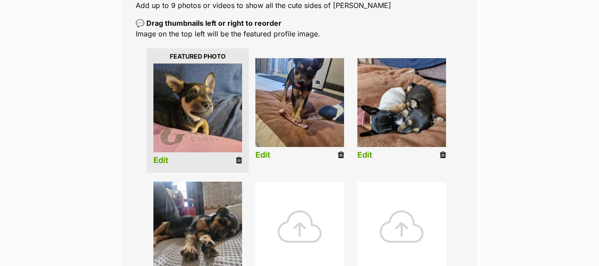
scroll to position [183, 0]
click at [301, 128] on img at bounding box center [299, 102] width 89 height 89
click at [264, 154] on link "Edit" at bounding box center [262, 154] width 15 height 9
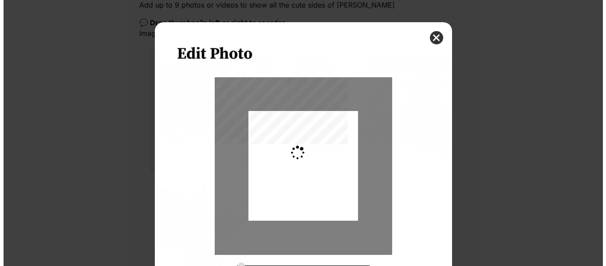
scroll to position [0, 0]
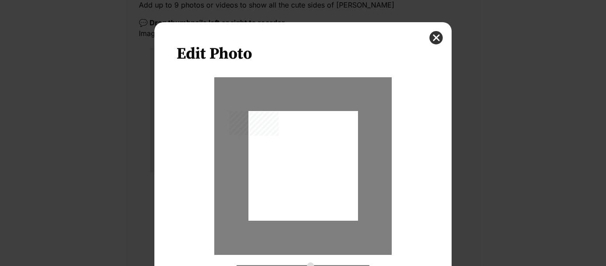
type input "0.3659"
click at [429, 36] on button "close" at bounding box center [435, 37] width 13 height 13
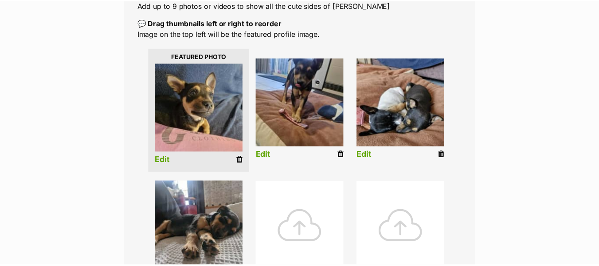
scroll to position [183, 0]
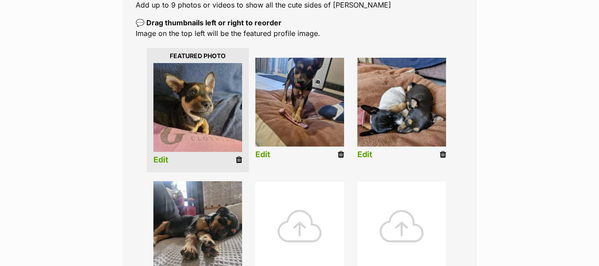
click at [341, 157] on icon at bounding box center [341, 154] width 6 height 8
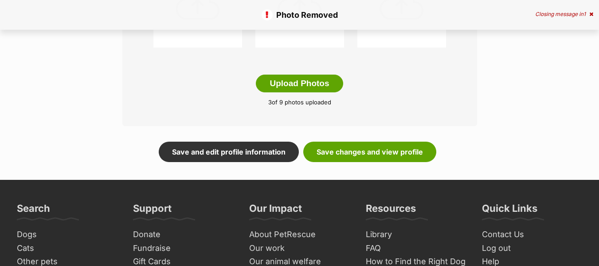
scroll to position [524, 0]
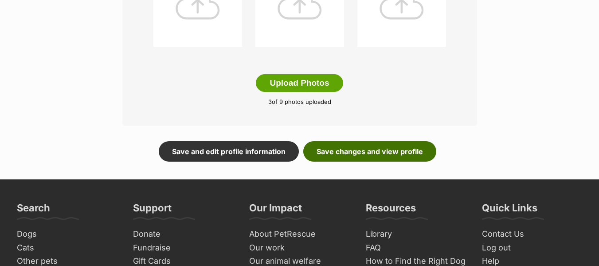
click at [343, 148] on link "Save changes and view profile" at bounding box center [369, 151] width 133 height 20
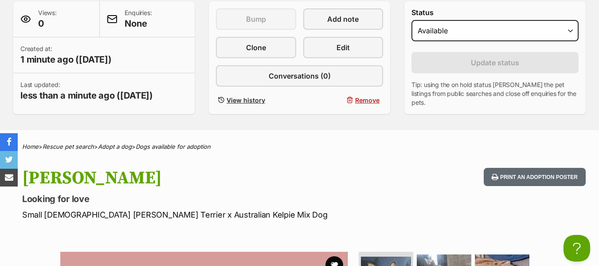
scroll to position [199, 0]
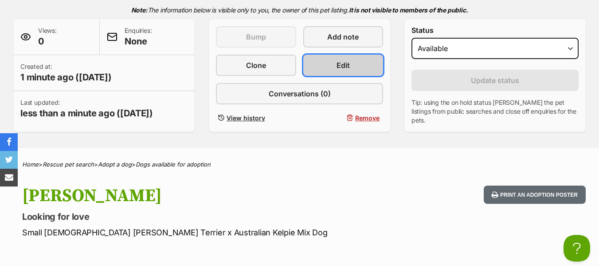
click at [307, 74] on link "Edit" at bounding box center [343, 65] width 80 height 21
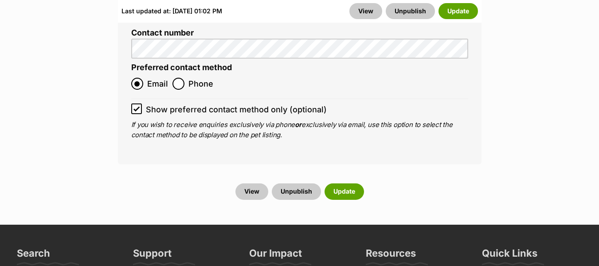
scroll to position [3729, 0]
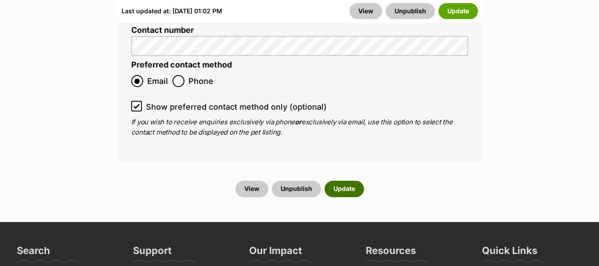
click at [344, 180] on button "Update" at bounding box center [344, 188] width 39 height 16
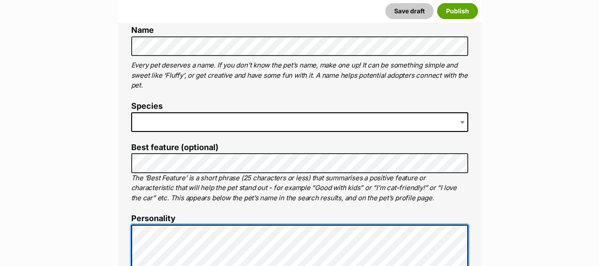
scroll to position [344, 0]
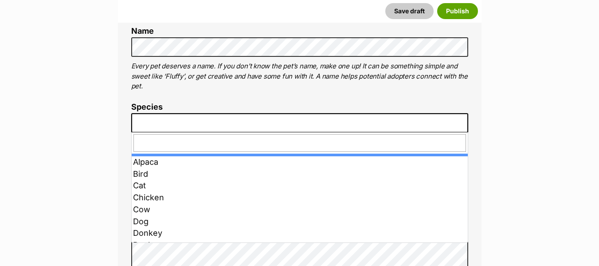
click at [192, 122] on span at bounding box center [299, 123] width 337 height 20
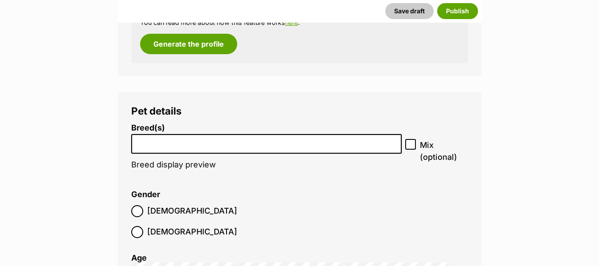
scroll to position [1010, 0]
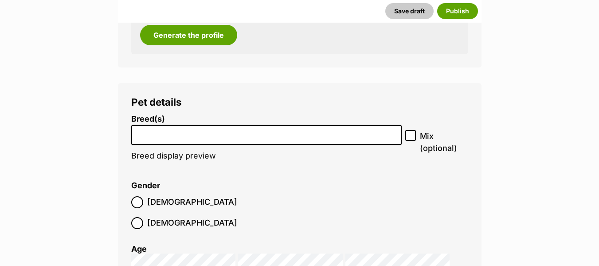
click at [153, 137] on input "search" at bounding box center [266, 132] width 265 height 9
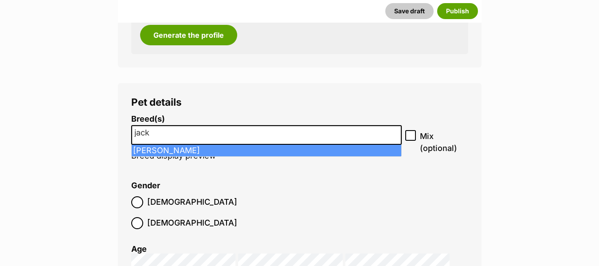
type input "jack"
select select "118"
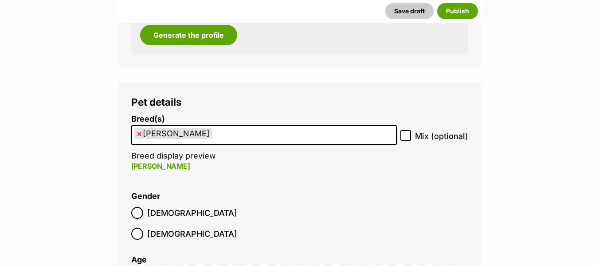
click at [403, 135] on icon at bounding box center [406, 135] width 6 height 6
click at [403, 135] on input "Mix (optional)" at bounding box center [405, 135] width 11 height 11
checkbox input "true"
click at [352, 138] on ul "× Jack Russell Terrier" at bounding box center [264, 135] width 264 height 18
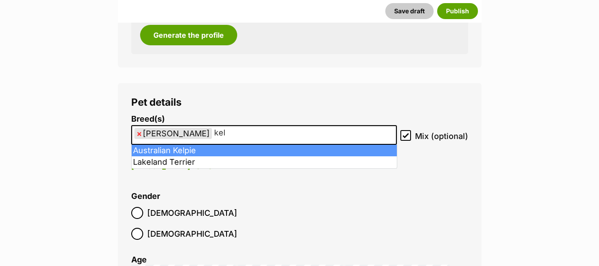
type input "kel"
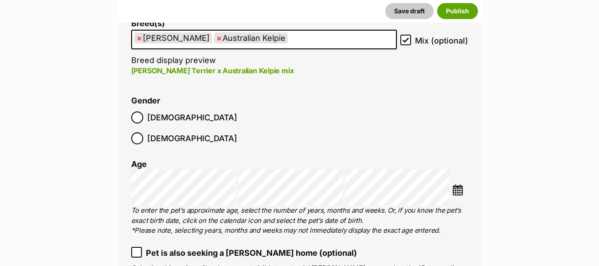
scroll to position [1107, 0]
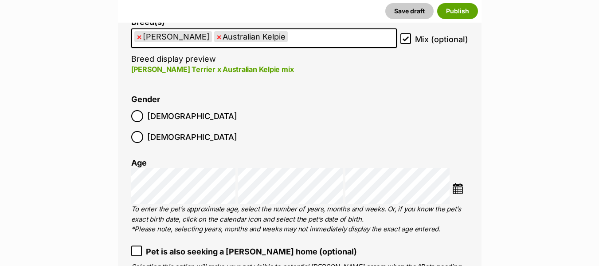
click at [176, 122] on ol "Male Female" at bounding box center [215, 127] width 168 height 42
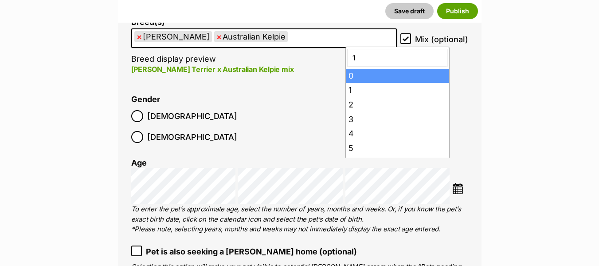
type input "12"
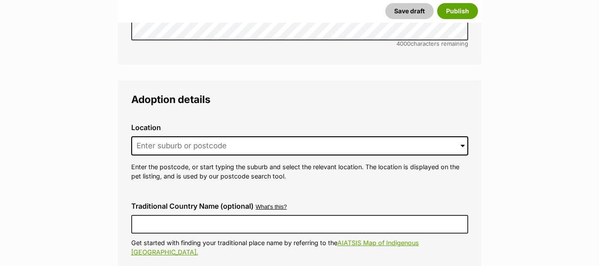
scroll to position [2034, 0]
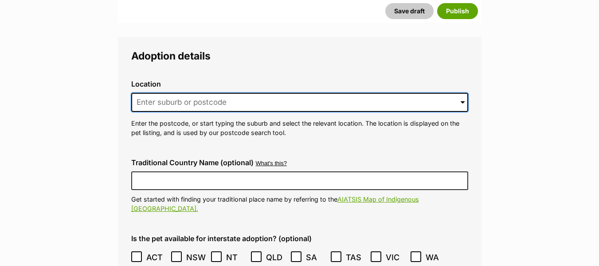
click at [180, 93] on input at bounding box center [299, 103] width 337 height 20
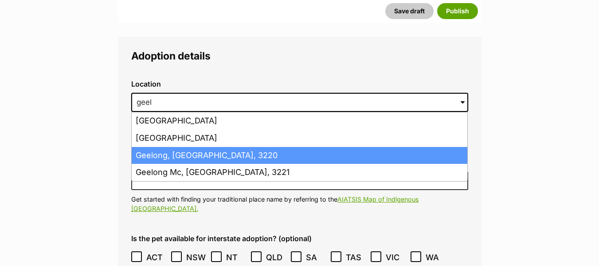
click at [178, 147] on li "Geelong, Victoria, 3220" at bounding box center [300, 155] width 336 height 17
type input "Geelong, Victoria, 3220"
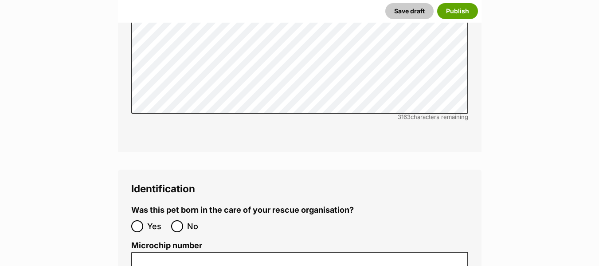
scroll to position [2714, 0]
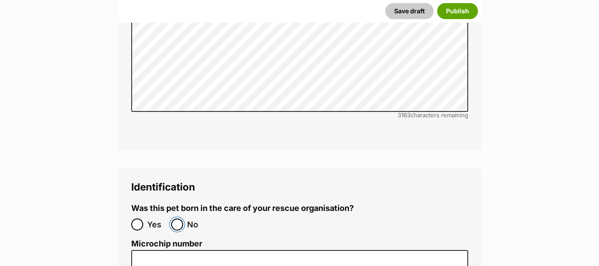
click at [177, 218] on input "No" at bounding box center [177, 224] width 12 height 12
radio input "true"
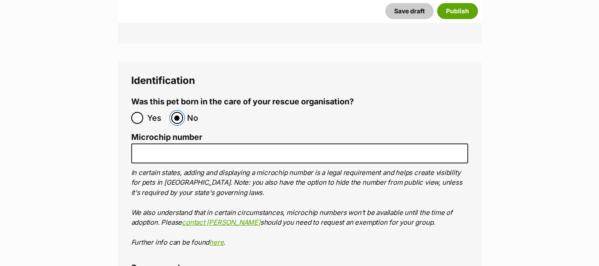
scroll to position [2821, 0]
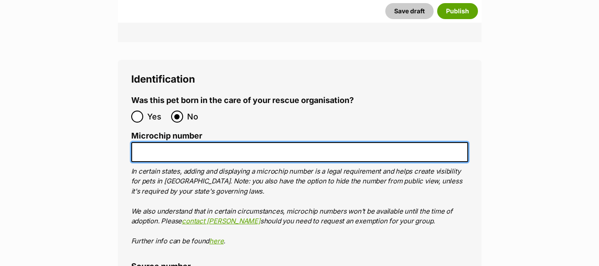
click at [169, 142] on input "Microchip number" at bounding box center [299, 152] width 337 height 20
paste input "An inquisitive littl"
type input "An inquisitive littl"
paste input "956000016855643"
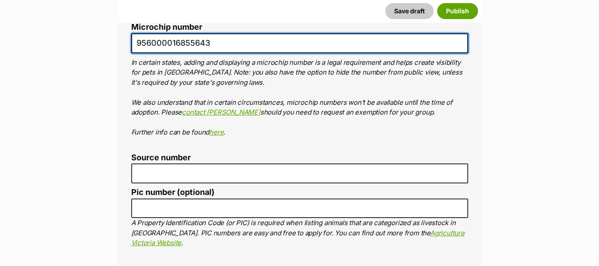
scroll to position [2970, 0]
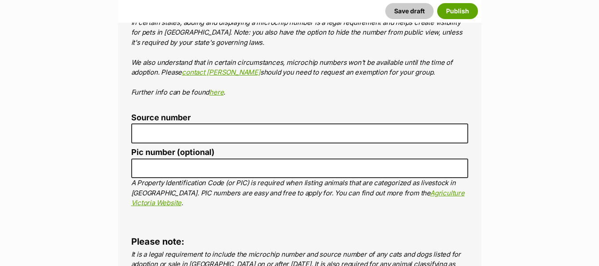
type input "956000016855643"
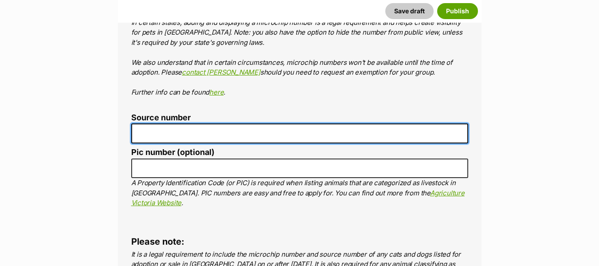
click at [186, 123] on input "Source number" at bounding box center [299, 133] width 337 height 20
type input "RE118644"
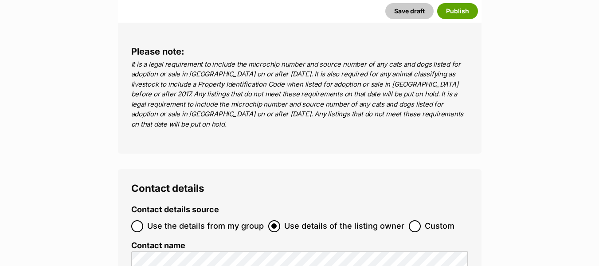
scroll to position [3199, 0]
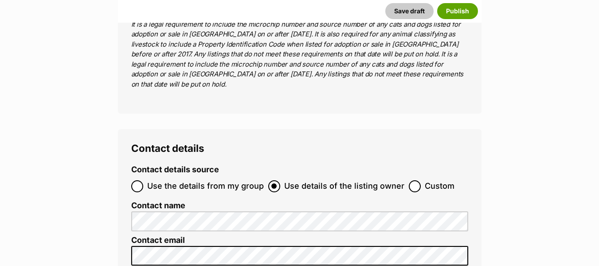
click at [195, 180] on span "Use the details from my group" at bounding box center [205, 186] width 117 height 12
click at [143, 180] on input "Use the details from my group" at bounding box center [137, 186] width 12 height 12
radio input "true"
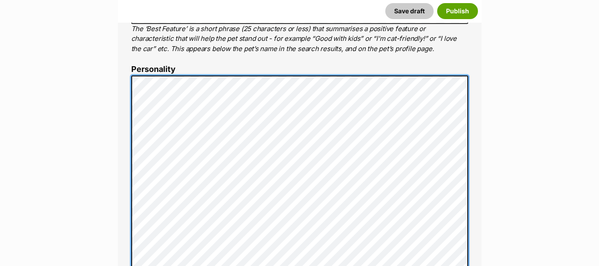
scroll to position [494, 0]
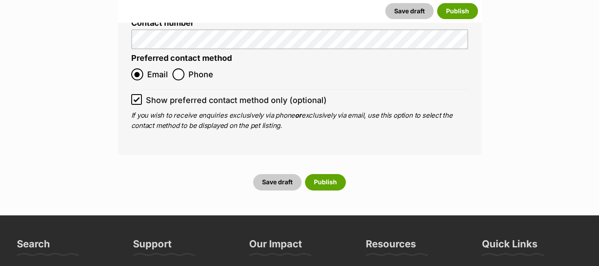
scroll to position [3534, 0]
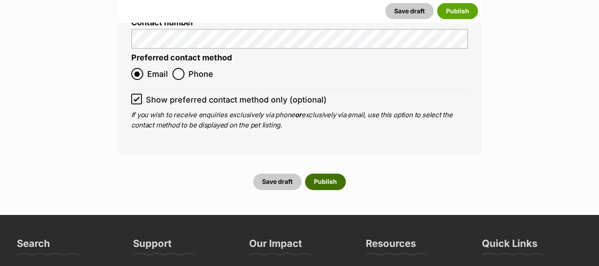
click at [320, 173] on button "Publish" at bounding box center [325, 181] width 41 height 16
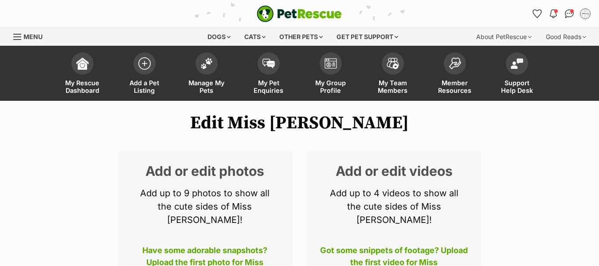
drag, startPoint x: 0, startPoint y: 0, endPoint x: 217, endPoint y: 196, distance: 292.5
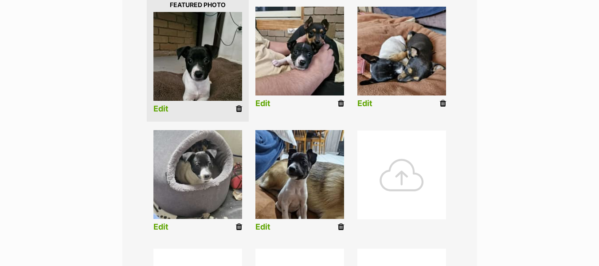
scroll to position [229, 0]
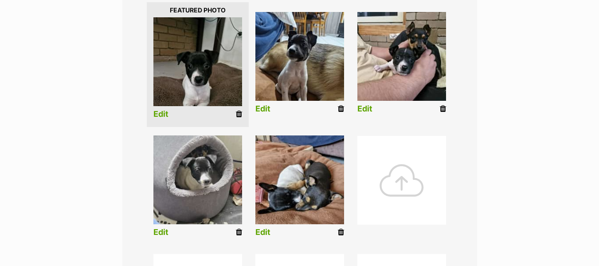
click at [194, 65] on img at bounding box center [197, 61] width 89 height 89
click at [164, 112] on link "Edit" at bounding box center [160, 114] width 15 height 9
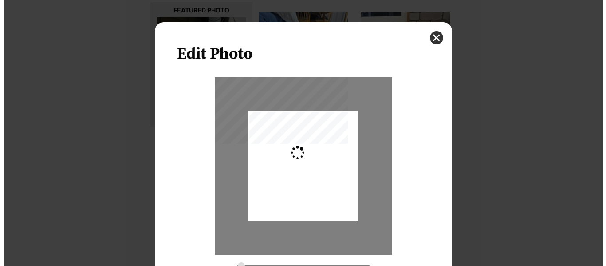
scroll to position [0, 0]
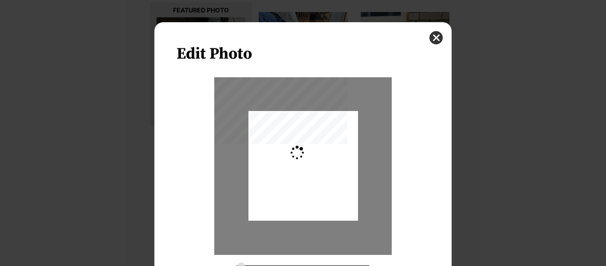
type input "0.2744"
drag, startPoint x: 324, startPoint y: 174, endPoint x: 325, endPoint y: 153, distance: 21.8
click at [325, 153] on div "Dialog Window - Close (Press escape to close)" at bounding box center [303, 147] width 110 height 146
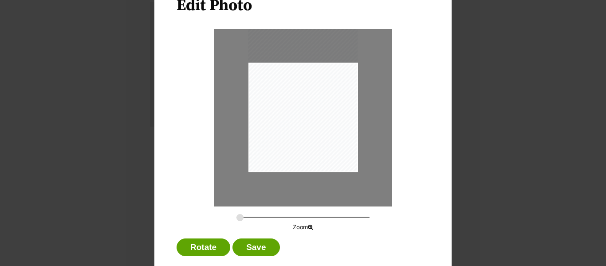
scroll to position [50, 0]
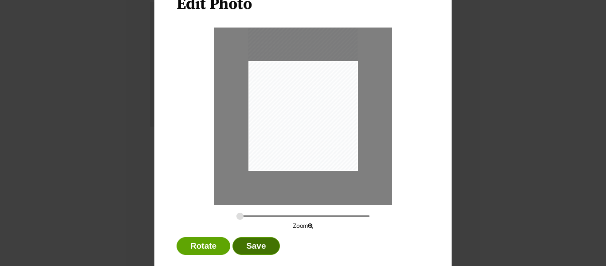
click at [259, 240] on button "Save" at bounding box center [255, 246] width 47 height 18
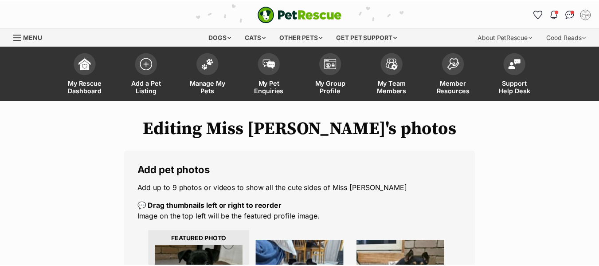
scroll to position [229, 0]
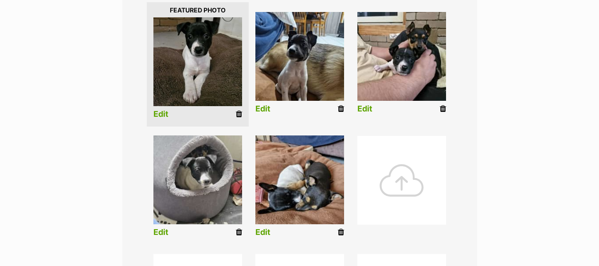
click at [266, 104] on link "Edit" at bounding box center [262, 108] width 15 height 9
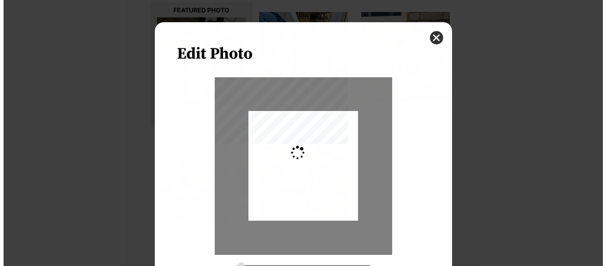
scroll to position [0, 0]
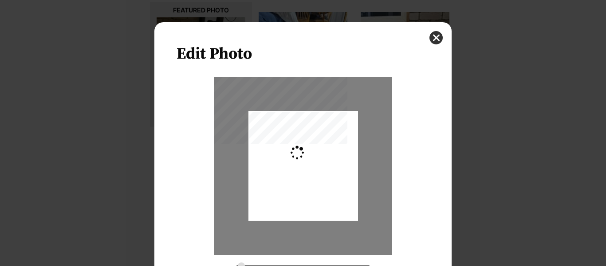
type input "0.2744"
click at [305, 179] on div "Dialog Window - Close (Press escape to close)" at bounding box center [303, 168] width 110 height 146
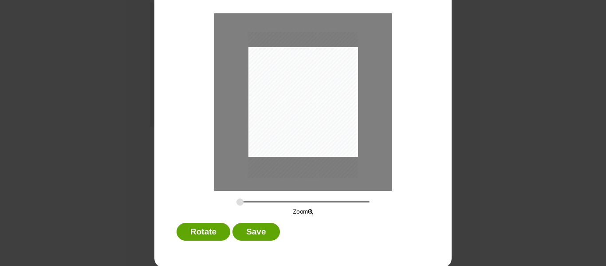
scroll to position [65, 0]
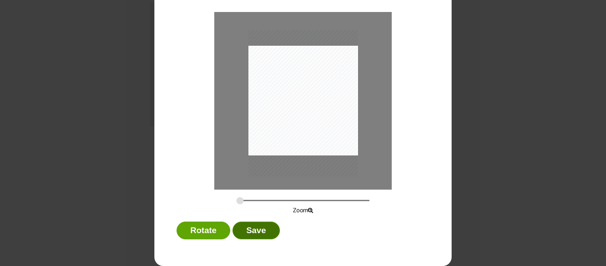
click at [238, 230] on button "Save" at bounding box center [255, 230] width 47 height 18
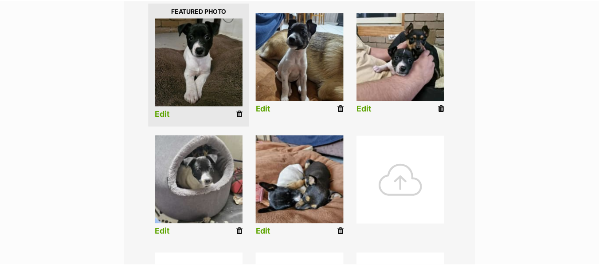
scroll to position [229, 0]
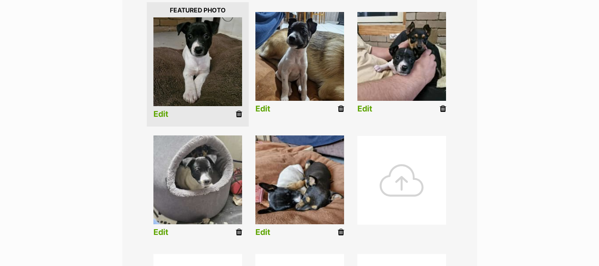
click at [362, 107] on link "Edit" at bounding box center [364, 108] width 15 height 9
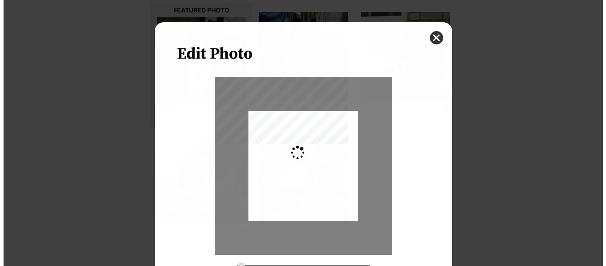
scroll to position [0, 0]
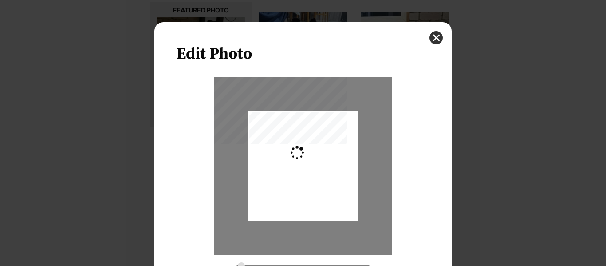
type input "0.3659"
drag, startPoint x: 315, startPoint y: 166, endPoint x: 301, endPoint y: 163, distance: 14.1
click at [301, 163] on div "Dialog Window - Close (Press escape to close)" at bounding box center [284, 166] width 146 height 110
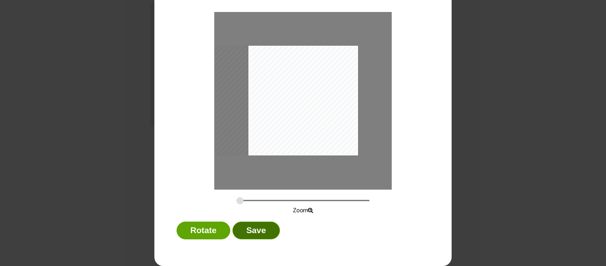
click at [242, 234] on button "Save" at bounding box center [255, 230] width 47 height 18
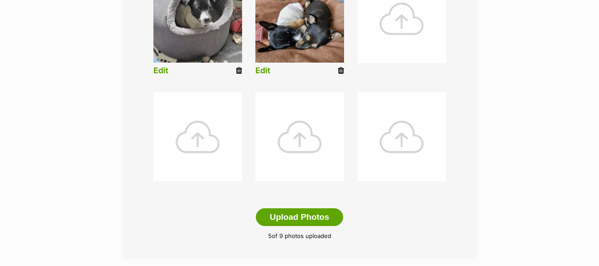
scroll to position [391, 0]
click at [299, 221] on button "Upload Photos" at bounding box center [299, 216] width 87 height 18
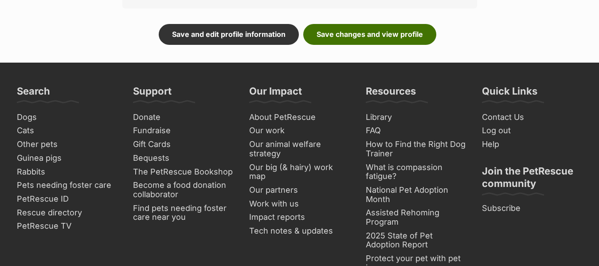
scroll to position [646, 0]
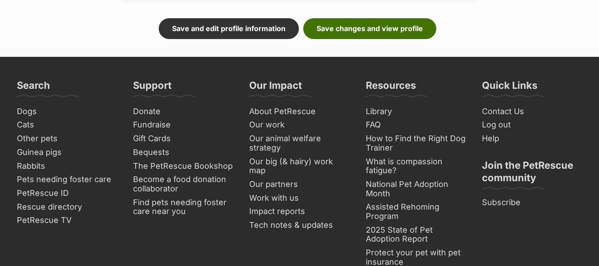
click at [376, 20] on link "Save changes and view profile" at bounding box center [369, 28] width 133 height 20
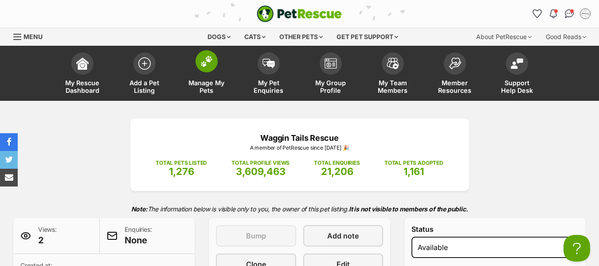
click at [203, 75] on link "Manage My Pets" at bounding box center [207, 74] width 62 height 53
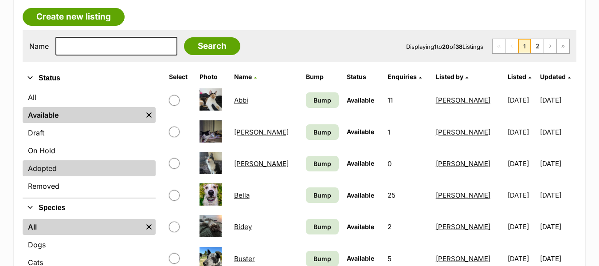
scroll to position [229, 0]
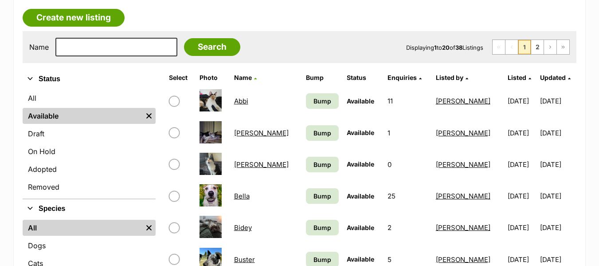
click at [436, 77] on span "Listed by" at bounding box center [449, 78] width 27 height 8
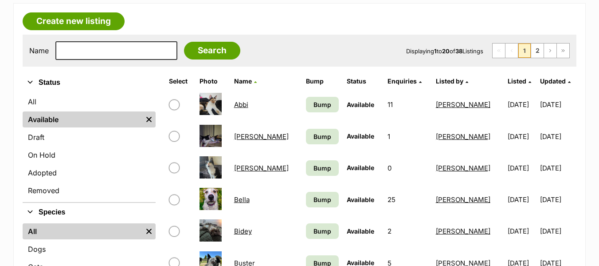
scroll to position [224, 0]
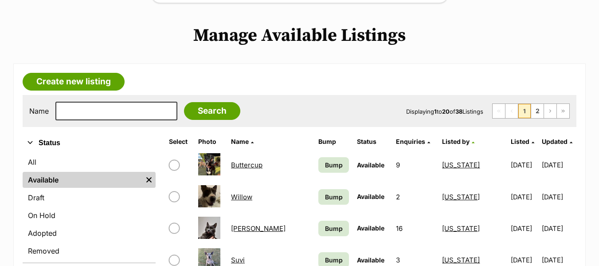
scroll to position [193, 0]
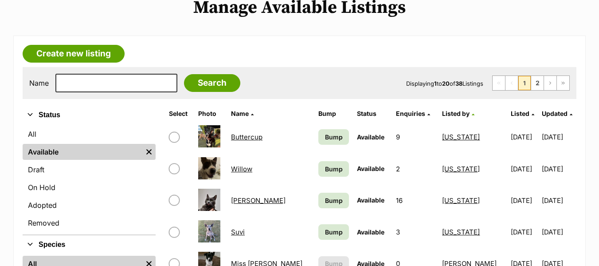
click at [507, 117] on th "Listed" at bounding box center [524, 113] width 34 height 14
click at [511, 112] on span "Listed" at bounding box center [520, 114] width 19 height 8
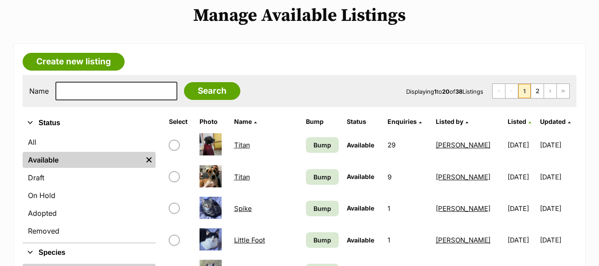
scroll to position [189, 0]
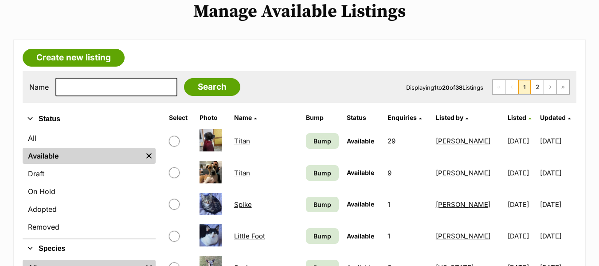
click at [508, 118] on span "Listed" at bounding box center [517, 117] width 19 height 8
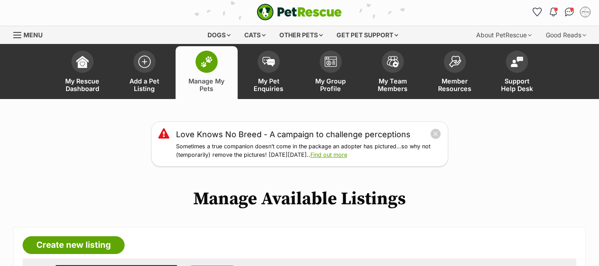
scroll to position [1, 0]
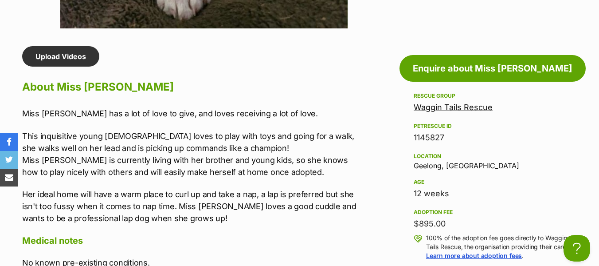
scroll to position [733, 0]
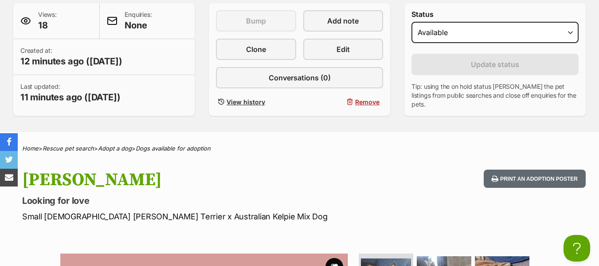
scroll to position [215, 0]
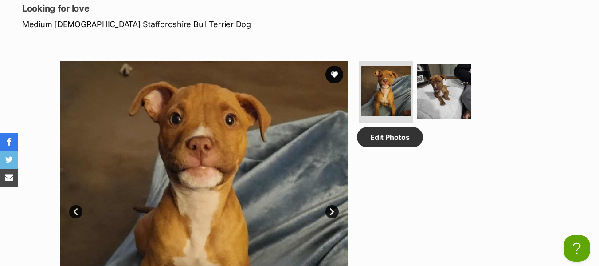
scroll to position [423, 0]
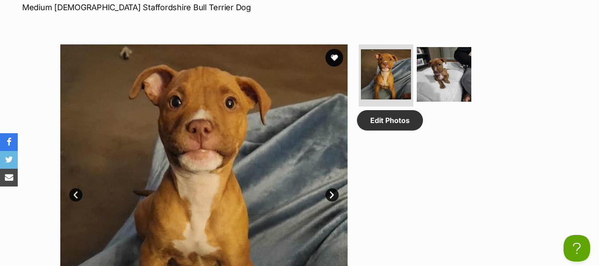
click at [450, 174] on div "Edit Photos" at bounding box center [448, 187] width 182 height 287
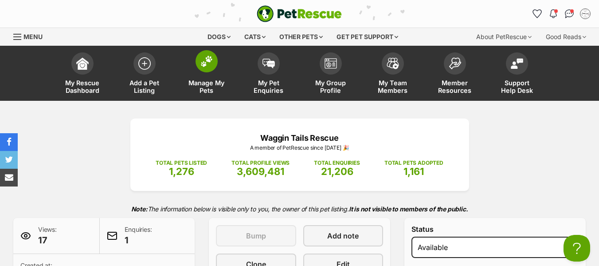
scroll to position [0, 0]
click at [207, 61] on img at bounding box center [206, 61] width 12 height 12
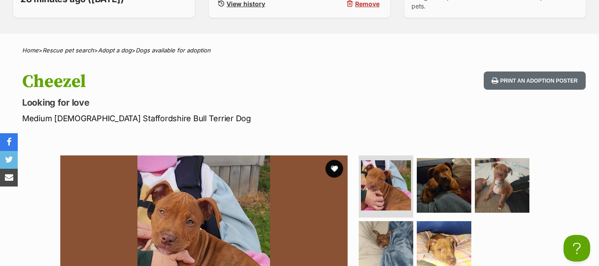
scroll to position [313, 0]
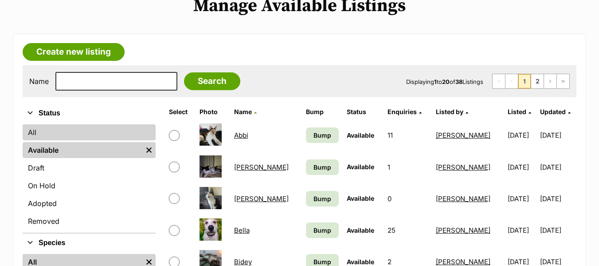
scroll to position [192, 0]
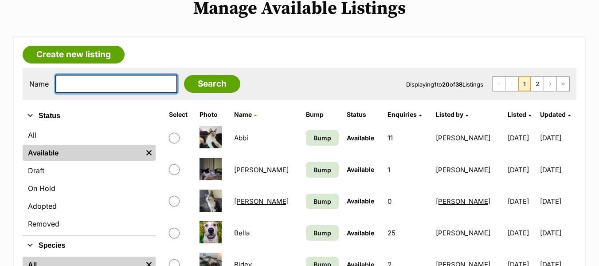
click at [93, 84] on input "text" at bounding box center [116, 83] width 122 height 19
type input "[PERSON_NAME]"
click at [184, 75] on input "Search" at bounding box center [212, 84] width 56 height 18
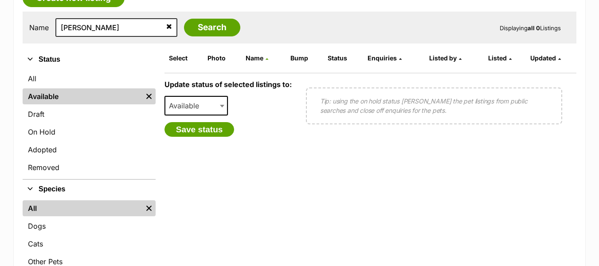
scroll to position [249, 0]
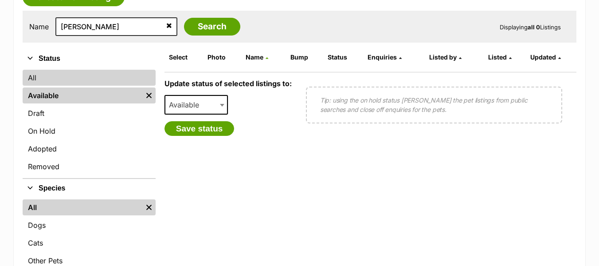
click at [71, 77] on link "All" at bounding box center [89, 78] width 133 height 16
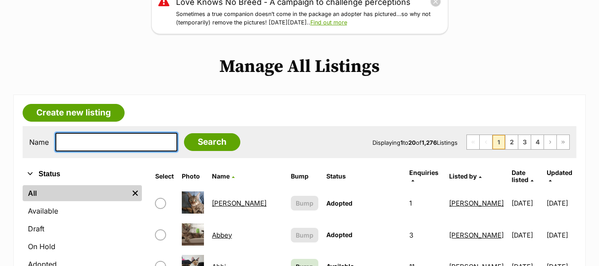
click at [106, 149] on input "text" at bounding box center [116, 142] width 122 height 19
type input "[PERSON_NAME]"
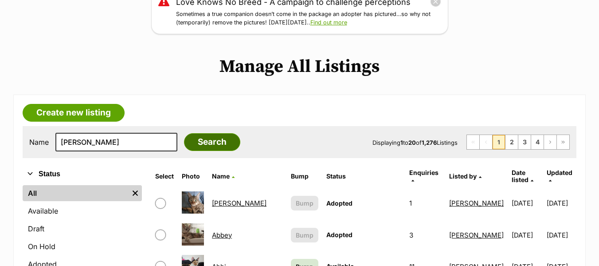
click at [209, 147] on input "Search" at bounding box center [212, 142] width 56 height 18
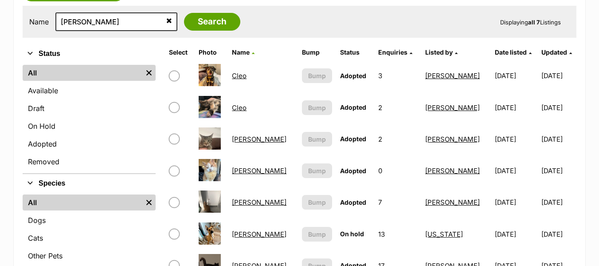
scroll to position [257, 0]
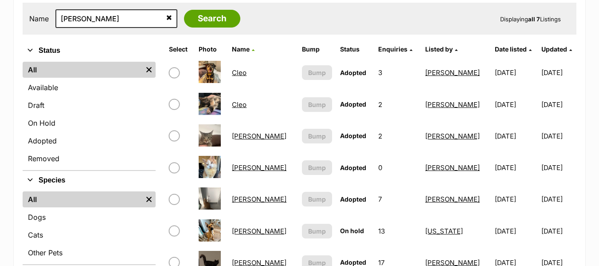
click at [204, 167] on img at bounding box center [210, 167] width 22 height 22
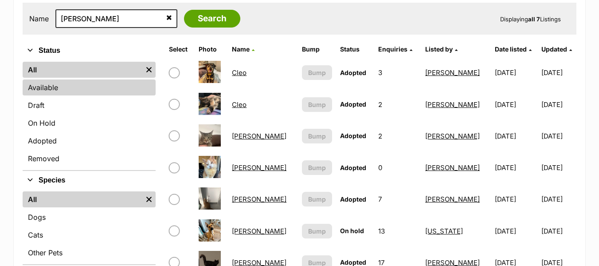
click at [39, 88] on link "Available" at bounding box center [89, 87] width 133 height 16
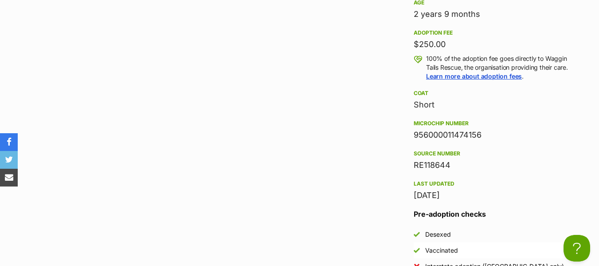
scroll to position [931, 0]
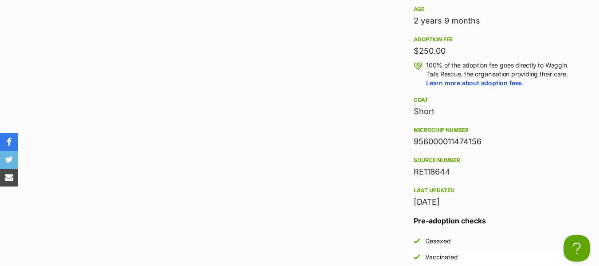
drag, startPoint x: 415, startPoint y: 130, endPoint x: 485, endPoint y: 133, distance: 70.1
click at [485, 135] on div "956000011474156" at bounding box center [493, 141] width 158 height 12
copy div "956000011474156"
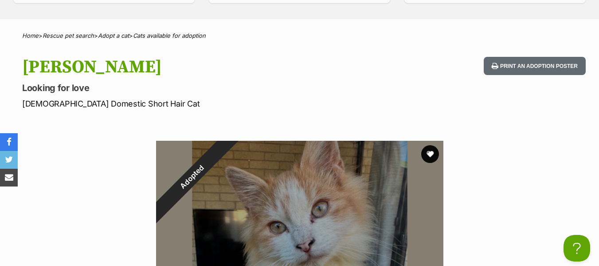
scroll to position [289, 0]
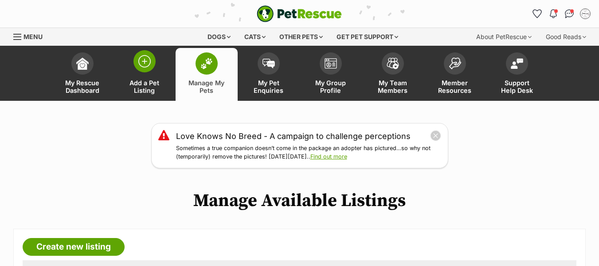
click at [144, 74] on link "Add a Pet Listing" at bounding box center [144, 74] width 62 height 53
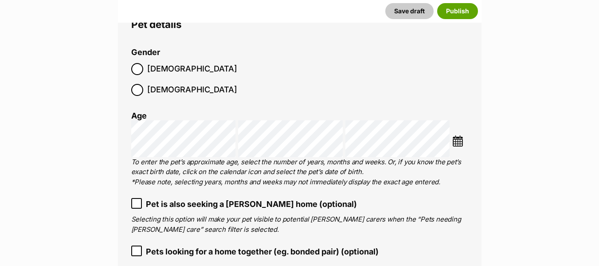
scroll to position [1088, 0]
click at [146, 67] on label "[DEMOGRAPHIC_DATA]" at bounding box center [184, 69] width 106 height 12
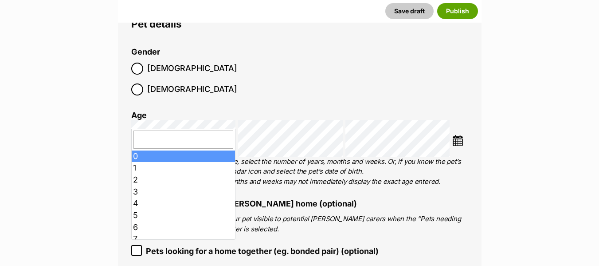
type input "5"
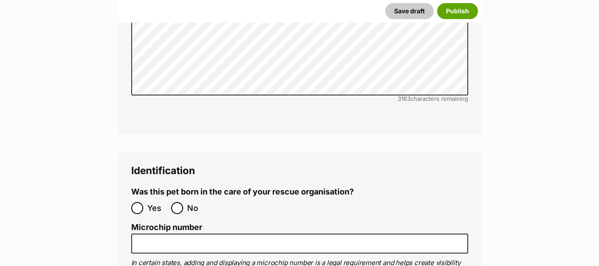
scroll to position [2617, 0]
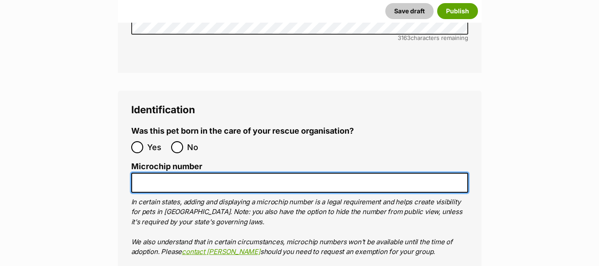
click at [150, 172] on input "Microchip number" at bounding box center [299, 182] width 337 height 20
paste input "956000011474156"
type input "956000011474156"
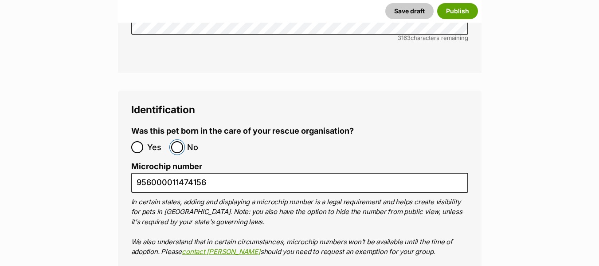
click at [178, 141] on input "No" at bounding box center [177, 147] width 12 height 12
radio input "true"
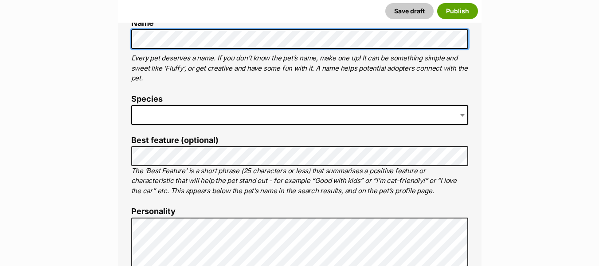
scroll to position [353, 0]
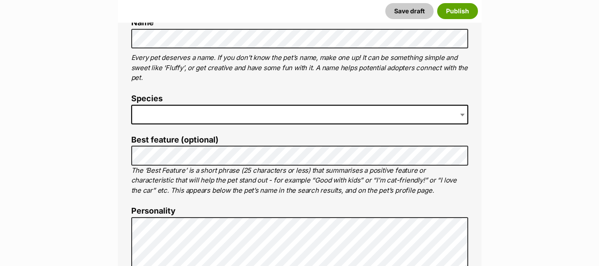
click at [177, 113] on span at bounding box center [299, 115] width 337 height 20
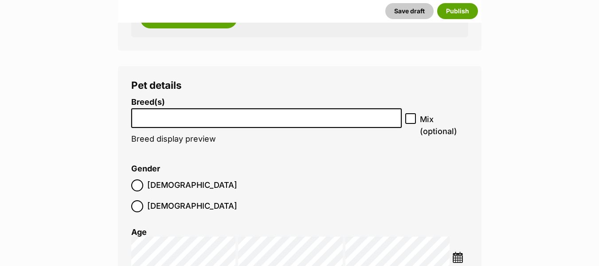
scroll to position [1029, 0]
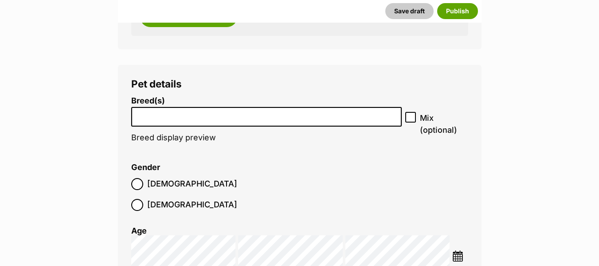
click at [187, 116] on input "search" at bounding box center [266, 114] width 265 height 9
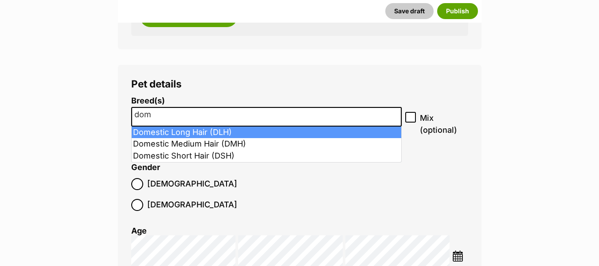
type input "dom"
select select "252100"
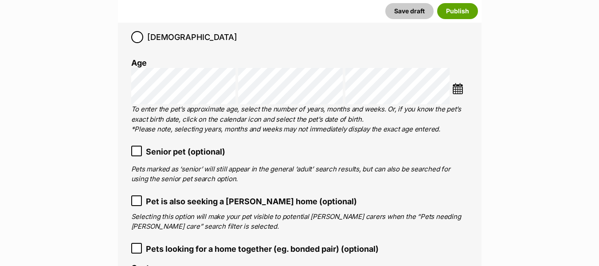
scroll to position [1262, 0]
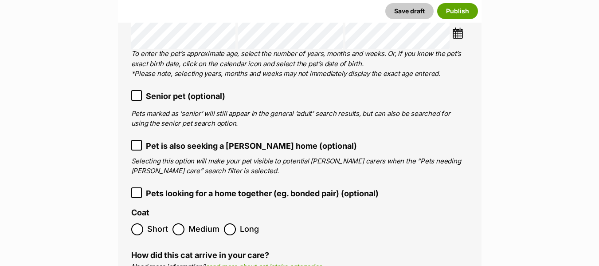
click at [199, 223] on span "Medium" at bounding box center [203, 229] width 31 height 12
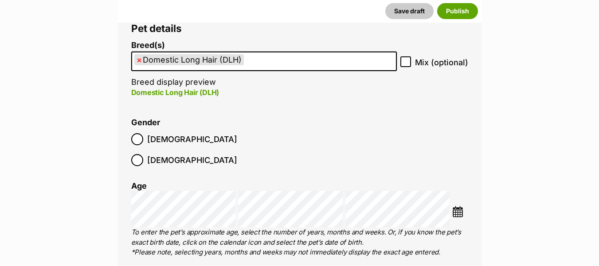
scroll to position [1083, 0]
click at [270, 64] on ul "× Domestic Long Hair (DLH)" at bounding box center [264, 62] width 264 height 18
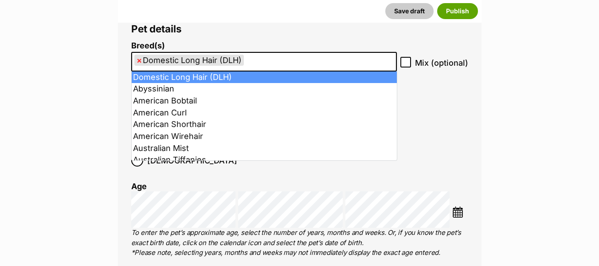
click at [134, 58] on li "× Domestic Long Hair (DLH)" at bounding box center [189, 60] width 110 height 11
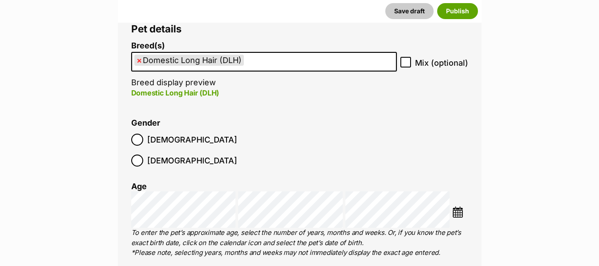
click at [140, 59] on span "×" at bounding box center [139, 60] width 5 height 11
select select
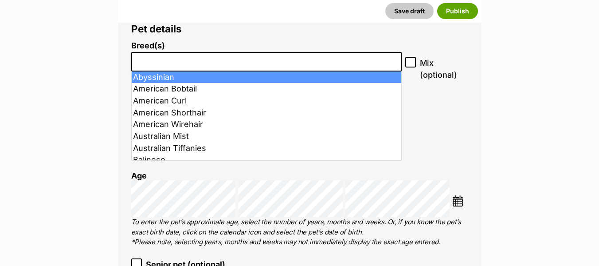
click at [140, 59] on input "search" at bounding box center [266, 59] width 265 height 9
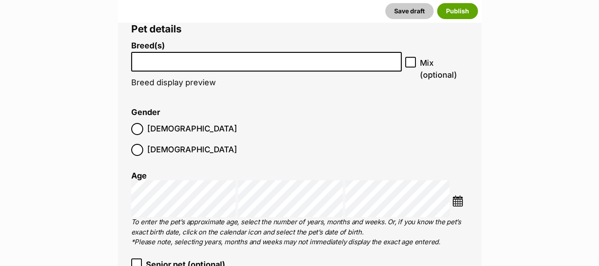
click at [140, 59] on input "search" at bounding box center [266, 59] width 265 height 9
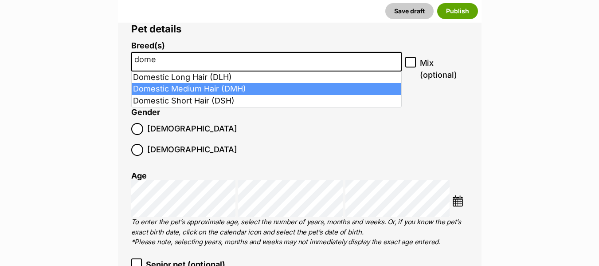
type input "dome"
select select "252101"
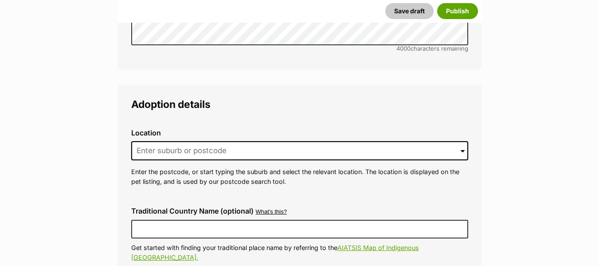
scroll to position [2102, 0]
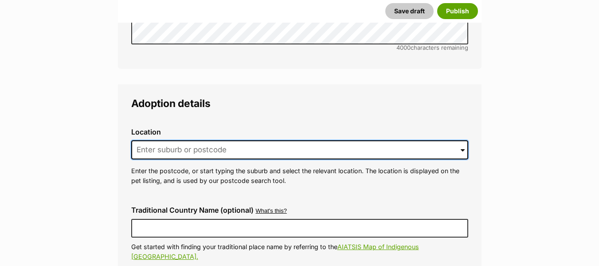
click at [164, 140] on input at bounding box center [299, 150] width 337 height 20
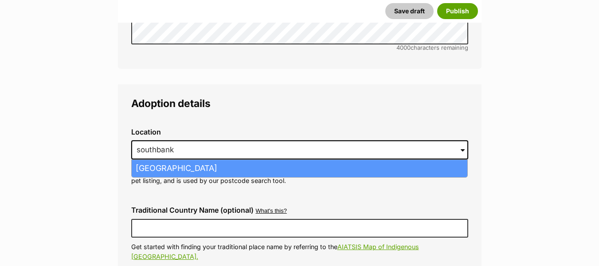
click at [162, 160] on li "Southbank, Victoria, 3006" at bounding box center [300, 168] width 336 height 17
type input "Southbank, Victoria, 3006"
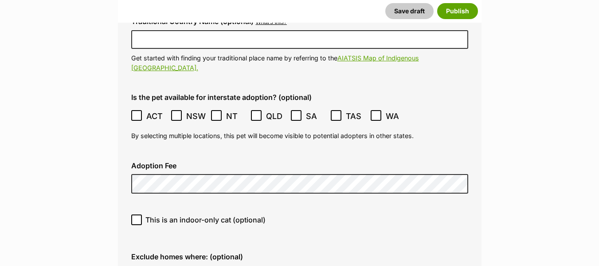
scroll to position [2296, 0]
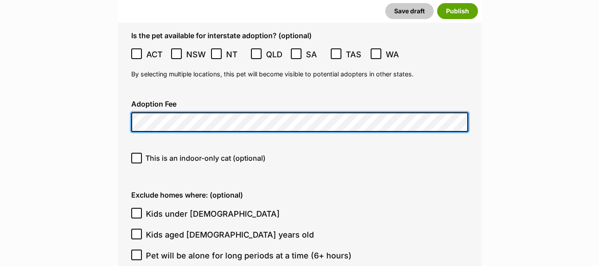
scroll to position [2353, 0]
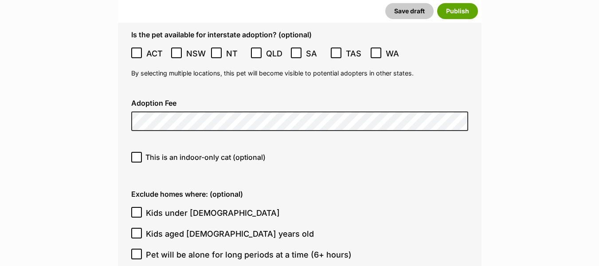
click at [226, 152] on span "This is an indoor-only cat (optional)" at bounding box center [205, 157] width 120 height 11
click at [142, 152] on input "This is an indoor-only cat (optional)" at bounding box center [136, 157] width 11 height 11
checkbox input "true"
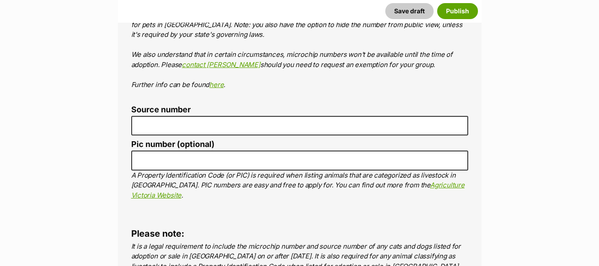
scroll to position [3133, 0]
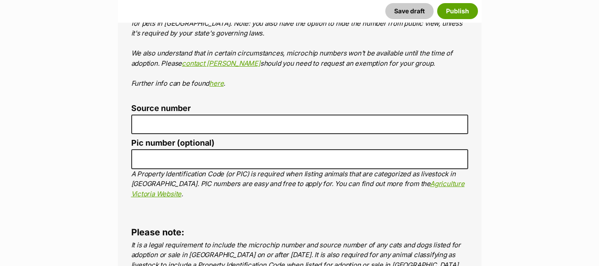
drag, startPoint x: 110, startPoint y: 156, endPoint x: 32, endPoint y: 175, distance: 80.0
click at [181, 70] on ol "Was this pet born in the care of your rescue organisation? Yes No Microchip num…" at bounding box center [299, 74] width 337 height 272
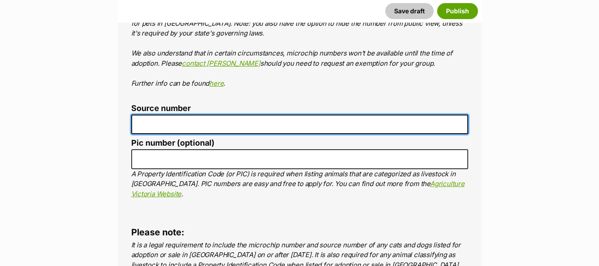
click at [190, 114] on input "Source number" at bounding box center [299, 124] width 337 height 20
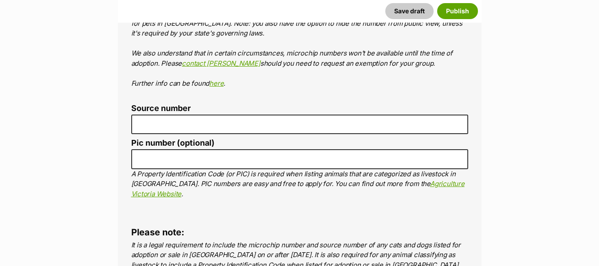
click at [176, 104] on label "Source number" at bounding box center [299, 108] width 337 height 9
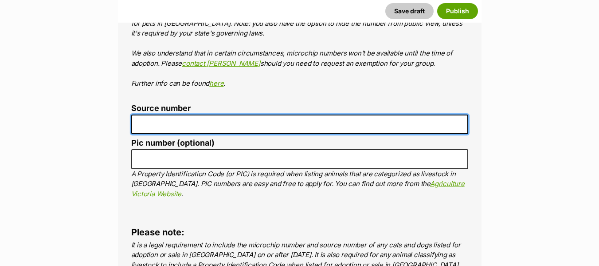
click at [176, 114] on input "Source number" at bounding box center [299, 124] width 337 height 20
click at [179, 114] on input "Source number" at bounding box center [299, 124] width 337 height 20
type input "RE118644"
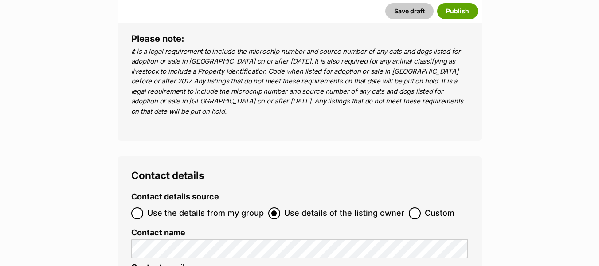
scroll to position [3329, 0]
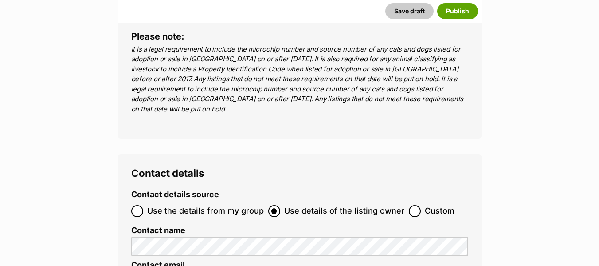
click at [195, 205] on span "Use the details from my group" at bounding box center [205, 211] width 117 height 12
click at [143, 205] on input "Use the details from my group" at bounding box center [137, 211] width 12 height 12
radio input "true"
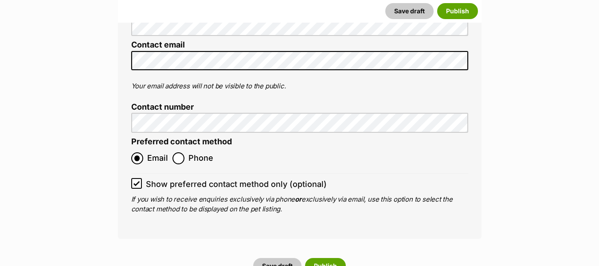
scroll to position [3604, 0]
click at [320, 258] on button "Publish" at bounding box center [325, 266] width 41 height 16
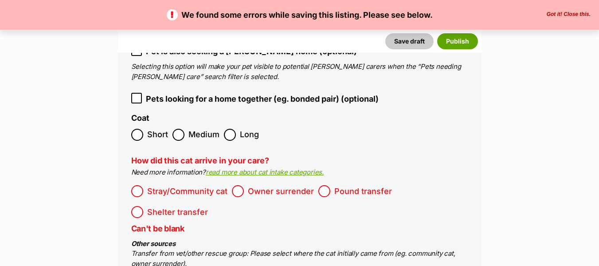
scroll to position [1423, 0]
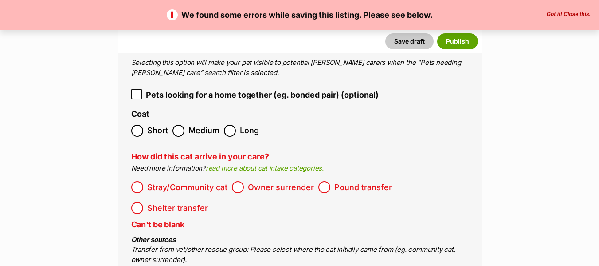
click at [277, 181] on span "Owner surrender" at bounding box center [281, 187] width 66 height 12
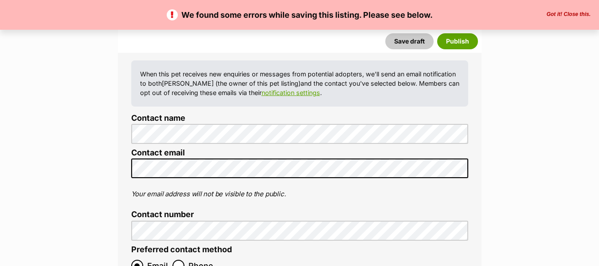
scroll to position [3613, 0]
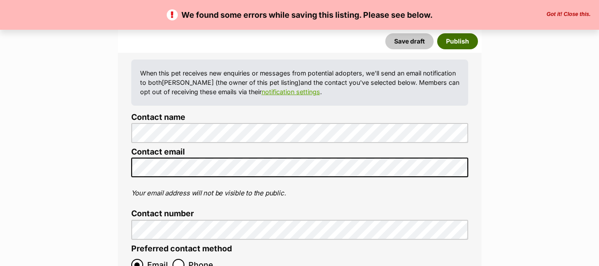
click at [468, 42] on button "Publish" at bounding box center [457, 41] width 41 height 16
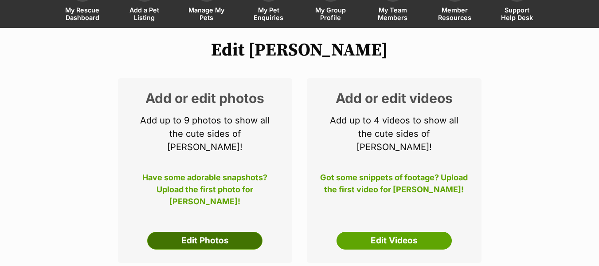
click at [212, 233] on link "Edit Photos" at bounding box center [204, 240] width 115 height 18
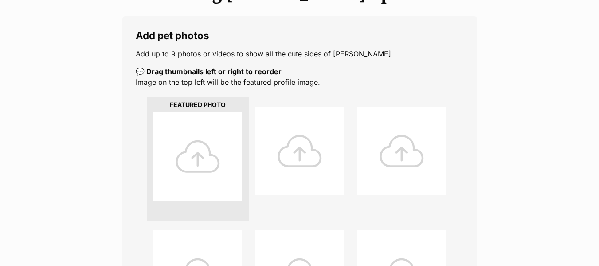
click at [216, 171] on div at bounding box center [197, 156] width 89 height 89
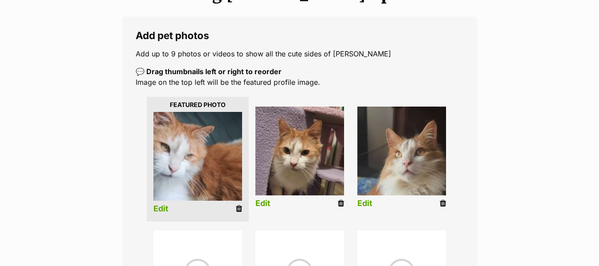
click at [163, 204] on link "Edit" at bounding box center [160, 208] width 15 height 9
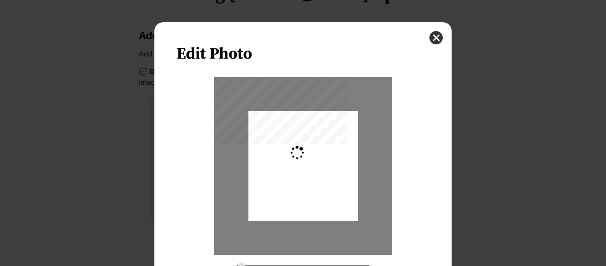
type input "0.6099"
drag, startPoint x: 344, startPoint y: 158, endPoint x: 379, endPoint y: 147, distance: 37.6
click at [379, 147] on div "Dialog Window - Close (Press escape to close)" at bounding box center [338, 166] width 243 height 110
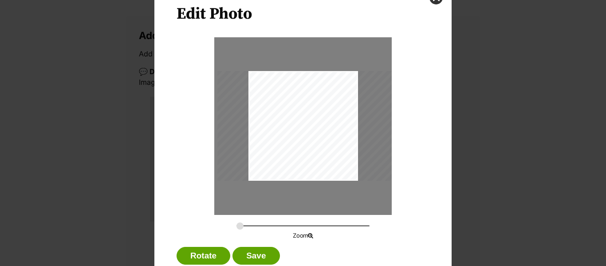
scroll to position [42, 0]
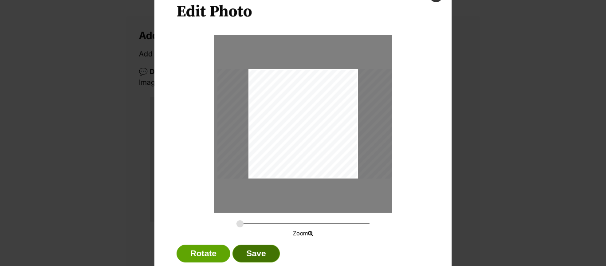
click at [251, 255] on button "Save" at bounding box center [255, 253] width 47 height 18
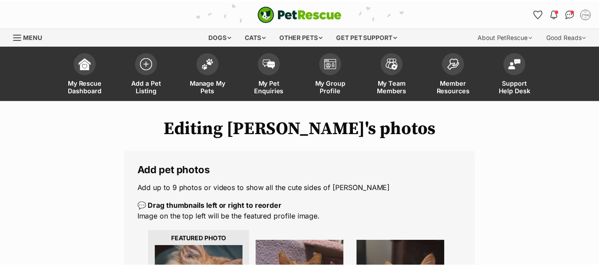
scroll to position [134, 0]
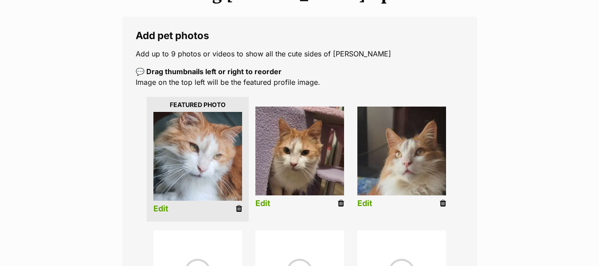
click at [369, 200] on link "Edit" at bounding box center [364, 203] width 15 height 9
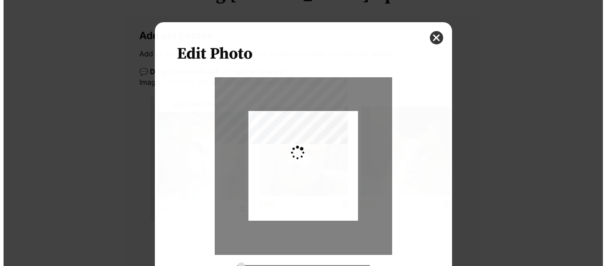
scroll to position [0, 0]
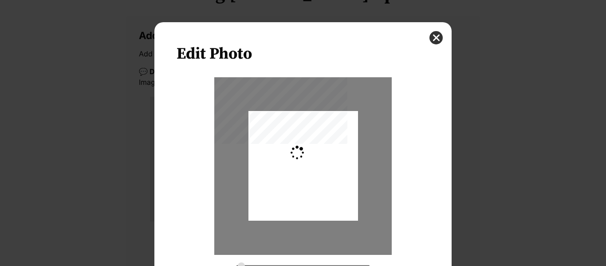
type input "0.2744"
drag, startPoint x: 323, startPoint y: 184, endPoint x: 328, endPoint y: 240, distance: 56.5
click at [328, 240] on div "Dialog Window - Close (Press escape to close)" at bounding box center [303, 221] width 110 height 243
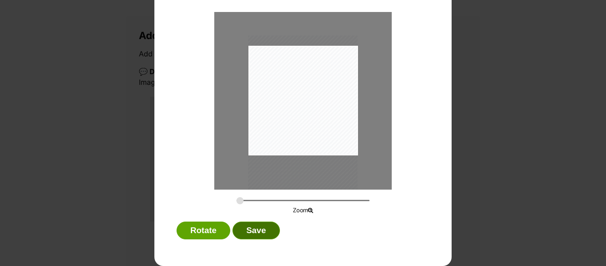
click at [253, 230] on button "Save" at bounding box center [255, 230] width 47 height 18
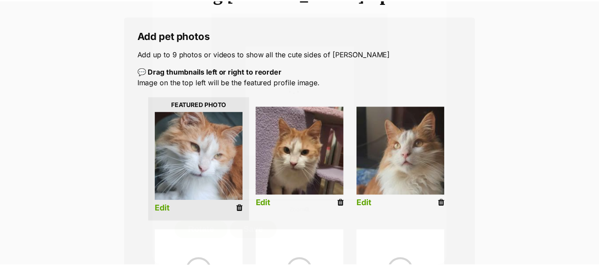
scroll to position [134, 0]
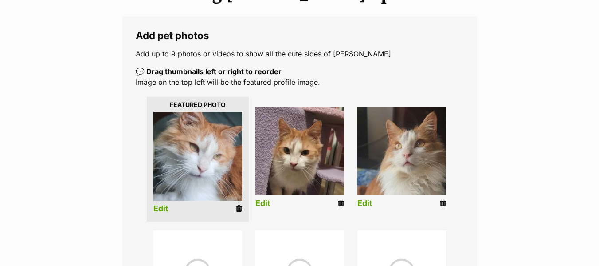
click at [265, 202] on link "Edit" at bounding box center [262, 203] width 15 height 9
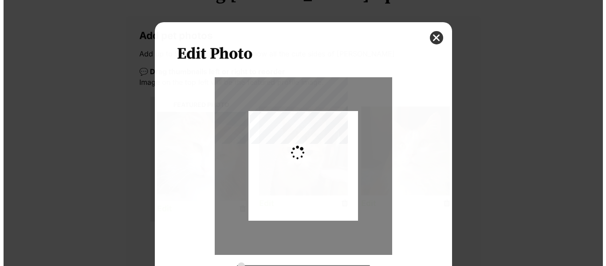
scroll to position [0, 0]
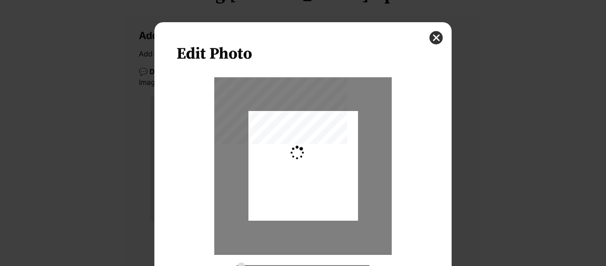
type input "0.2744"
drag, startPoint x: 290, startPoint y: 193, endPoint x: 290, endPoint y: 219, distance: 25.3
click at [290, 219] on div "Dialog Window - Close (Press escape to close)" at bounding box center [303, 190] width 110 height 243
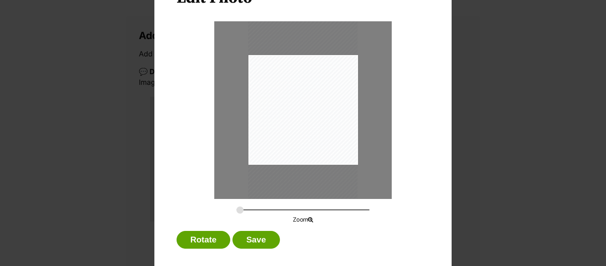
scroll to position [65, 0]
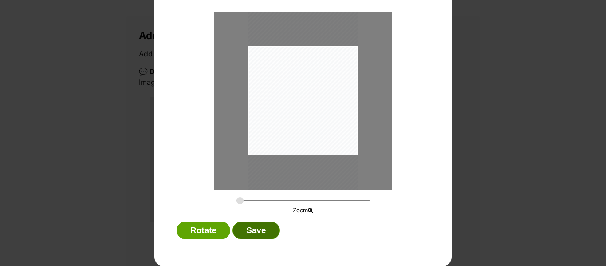
click at [242, 223] on button "Save" at bounding box center [255, 230] width 47 height 18
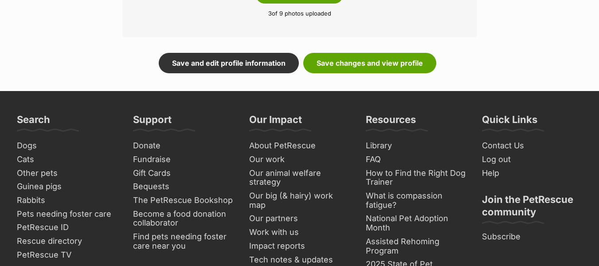
scroll to position [610, 0]
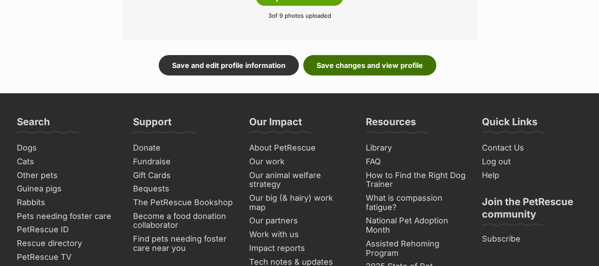
click at [345, 70] on link "Save changes and view profile" at bounding box center [369, 65] width 133 height 20
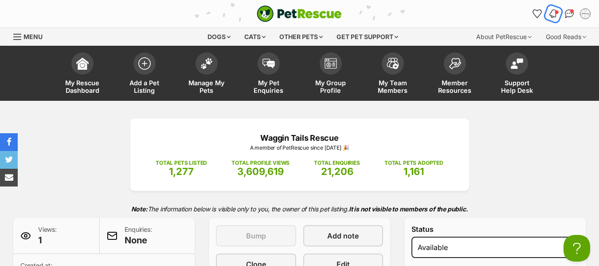
click at [559, 17] on button "Notifications" at bounding box center [553, 14] width 18 height 18
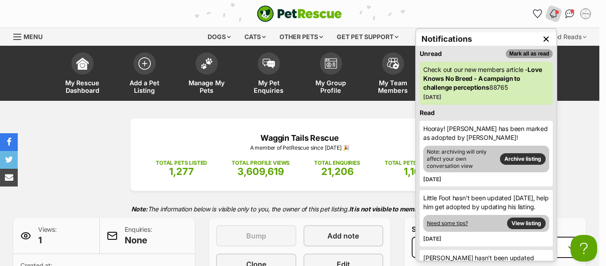
click at [534, 54] on button "Mark all as read" at bounding box center [528, 53] width 47 height 9
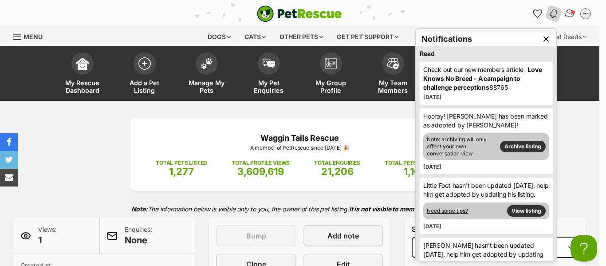
click at [572, 13] on span "Conversations" at bounding box center [573, 12] width 4 height 4
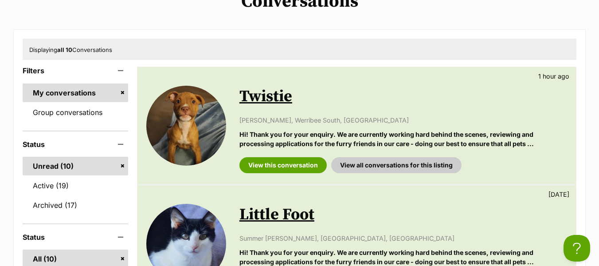
scroll to position [119, 0]
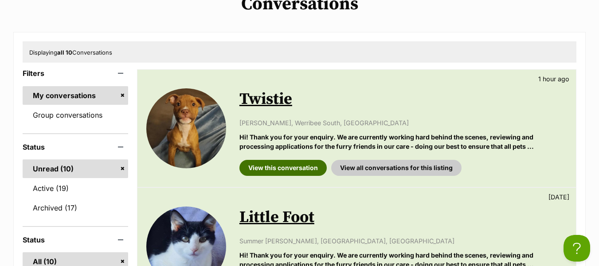
click at [287, 164] on link "View this conversation" at bounding box center [282, 168] width 87 height 16
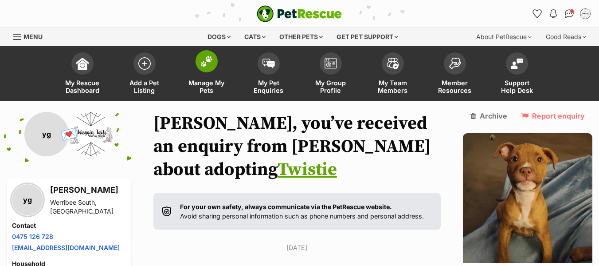
click at [199, 73] on link "Manage My Pets" at bounding box center [207, 74] width 62 height 53
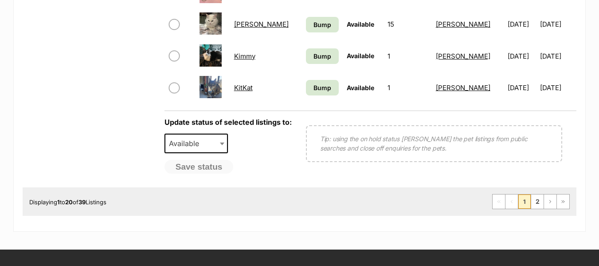
scroll to position [766, 0]
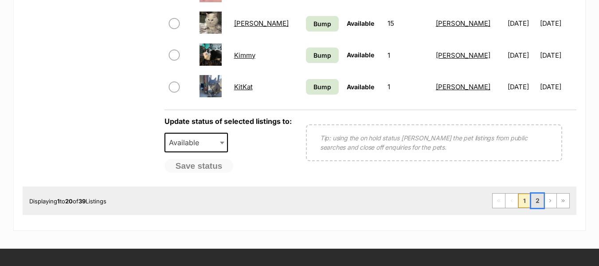
click at [534, 201] on link "2" at bounding box center [537, 200] width 12 height 14
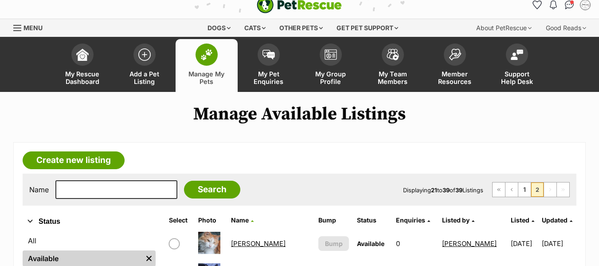
scroll to position [8, 0]
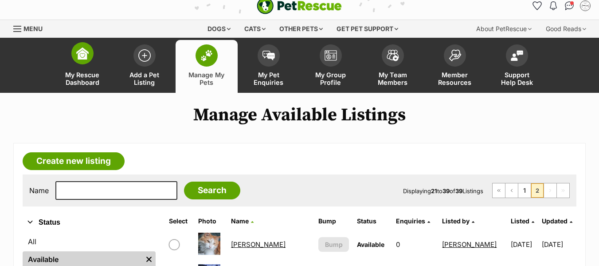
click at [67, 51] on link "My Rescue Dashboard" at bounding box center [82, 66] width 62 height 53
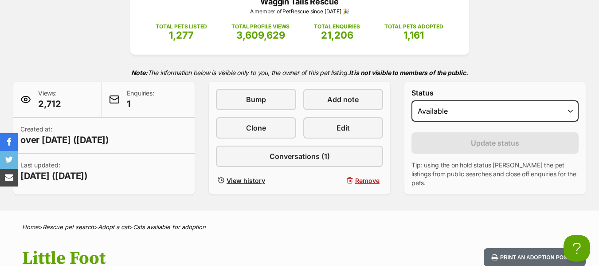
scroll to position [132, 0]
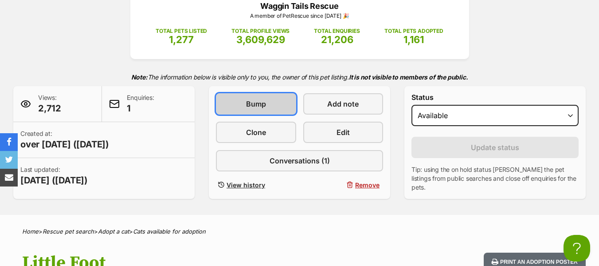
click at [272, 108] on link "Bump" at bounding box center [256, 103] width 80 height 21
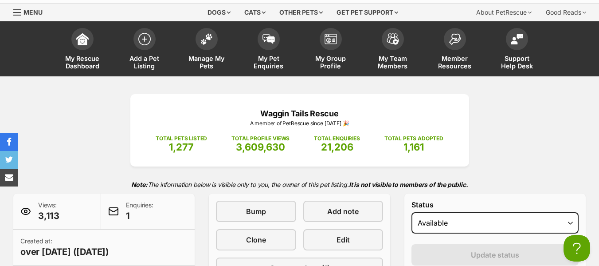
scroll to position [20, 0]
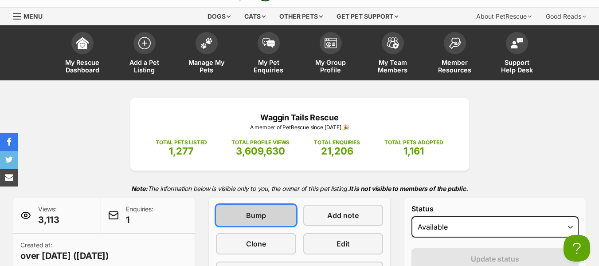
click at [254, 211] on span "Bump" at bounding box center [256, 215] width 20 height 11
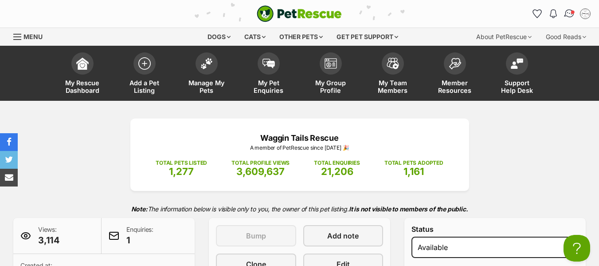
click at [565, 17] on img "Conversations" at bounding box center [569, 14] width 12 height 12
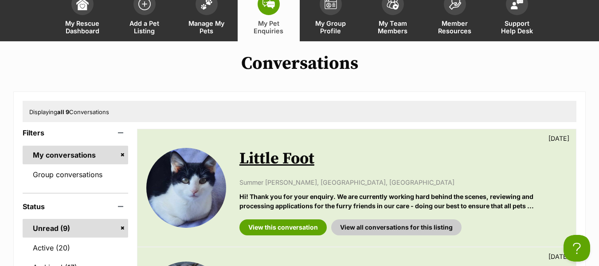
scroll to position [59, 0]
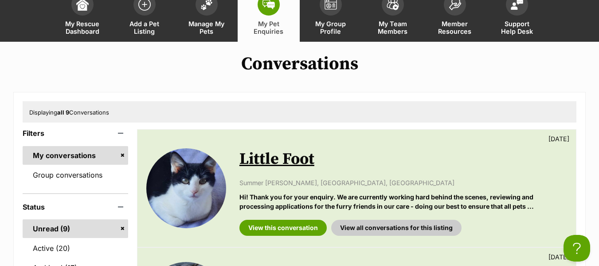
click at [283, 164] on link "Little Foot" at bounding box center [276, 159] width 75 height 20
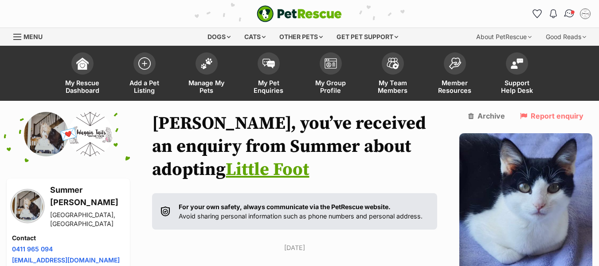
click at [571, 14] on span "Conversations" at bounding box center [573, 12] width 4 height 4
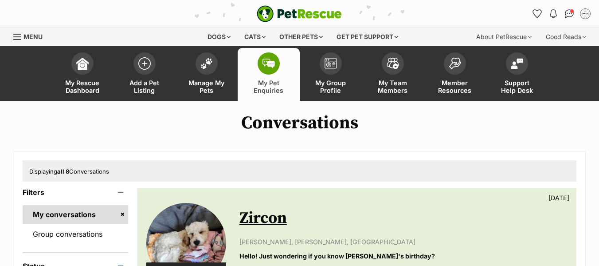
drag, startPoint x: 0, startPoint y: 0, endPoint x: 360, endPoint y: 152, distance: 390.4
click at [360, 199] on div "Zircon 4 months ago Jonna Lee, Maffra, VIC Hello! Just wondering if you know Zi…" at bounding box center [403, 242] width 328 height 86
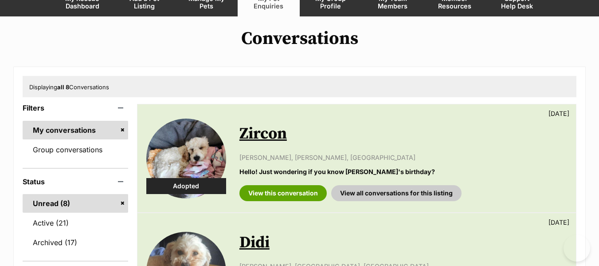
click at [274, 137] on link "Zircon" at bounding box center [262, 134] width 47 height 20
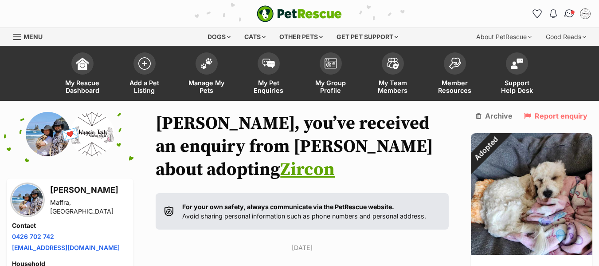
click at [574, 18] on link "Conversations" at bounding box center [569, 13] width 18 height 18
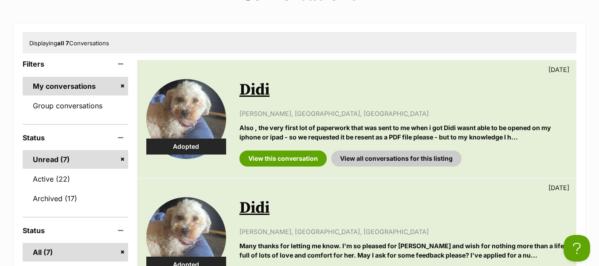
scroll to position [127, 0]
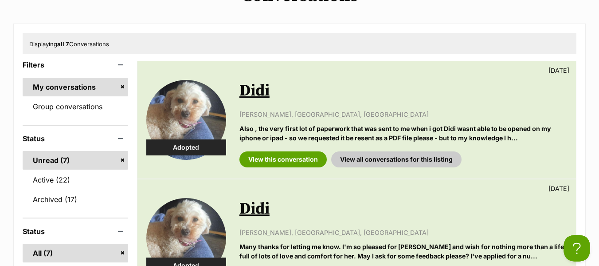
click at [375, 106] on div "Didi 5 months ago Wendy Baulch, Hoppers Crossing, VIC Also , the very first lot…" at bounding box center [403, 119] width 328 height 95
click at [240, 94] on link "Didi" at bounding box center [254, 91] width 30 height 20
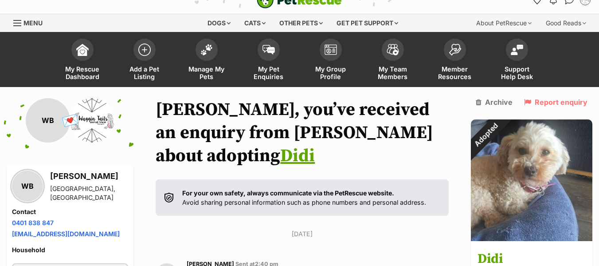
click at [567, 16] on header "PetRescue home Notifications Read Check out our new members article - Love Know…" at bounding box center [299, 9] width 599 height 46
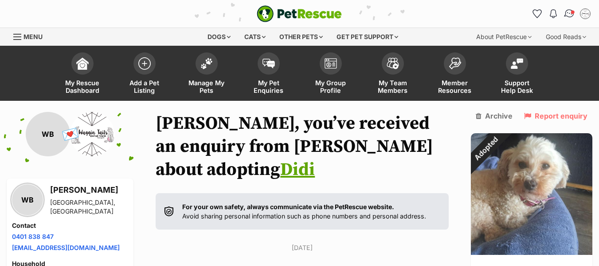
click at [568, 12] on img "Conversations" at bounding box center [569, 14] width 12 height 12
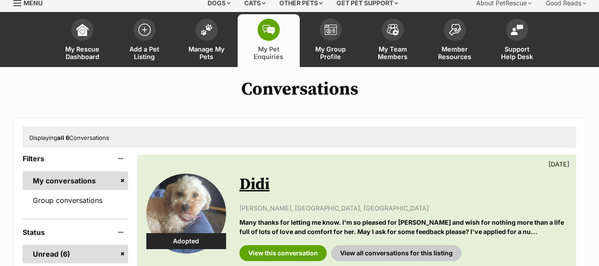
click at [250, 188] on link "Didi" at bounding box center [254, 184] width 30 height 20
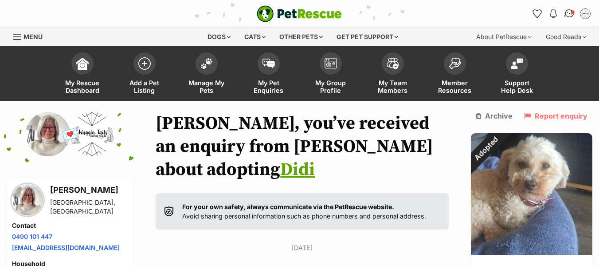
click at [567, 12] on img "Conversations" at bounding box center [569, 14] width 12 height 12
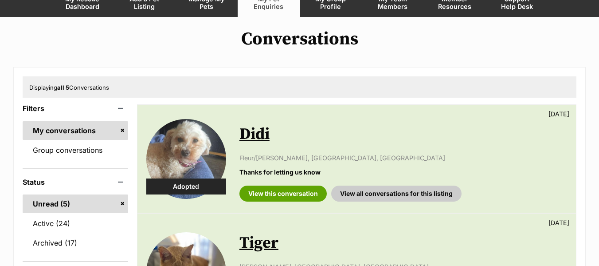
click at [242, 131] on link "Didi" at bounding box center [254, 134] width 30 height 20
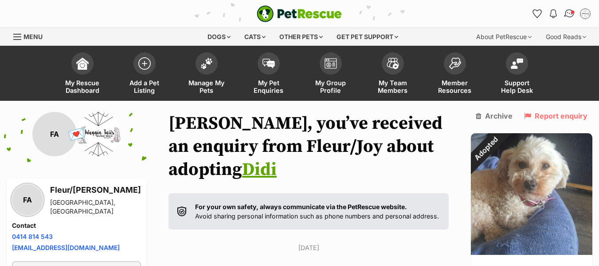
click at [566, 20] on link "Conversations" at bounding box center [569, 13] width 18 height 18
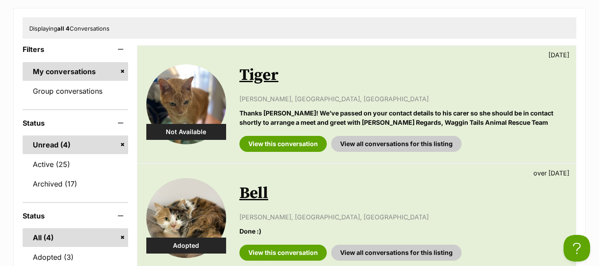
click at [254, 84] on link "Tiger" at bounding box center [258, 75] width 39 height 20
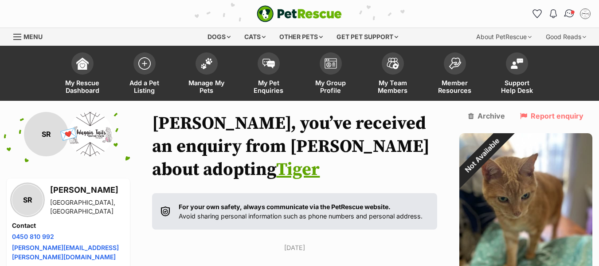
click at [567, 14] on img "Conversations" at bounding box center [569, 14] width 12 height 12
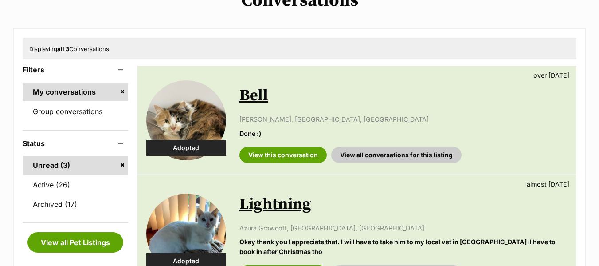
click at [250, 92] on link "Bell" at bounding box center [253, 96] width 29 height 20
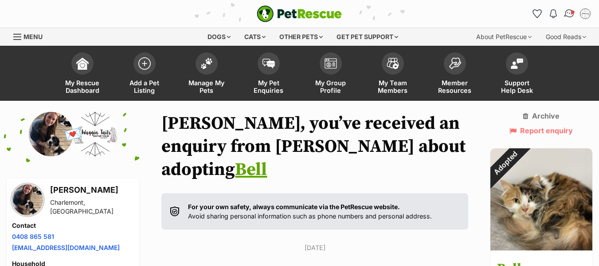
click at [571, 12] on span "Conversations" at bounding box center [573, 12] width 4 height 4
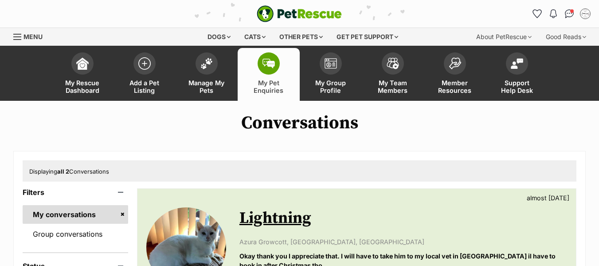
click at [259, 223] on link "Lightning" at bounding box center [275, 218] width 72 height 20
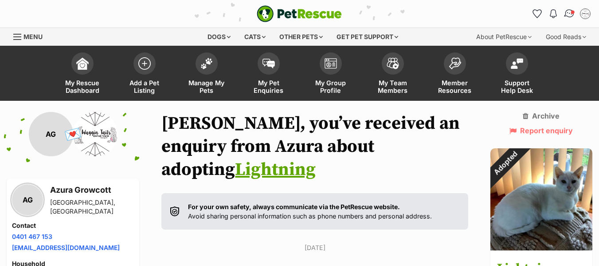
click at [567, 17] on img "Conversations" at bounding box center [569, 14] width 12 height 12
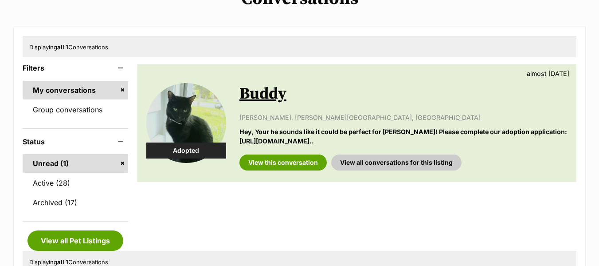
click at [267, 99] on link "Buddy" at bounding box center [262, 94] width 47 height 20
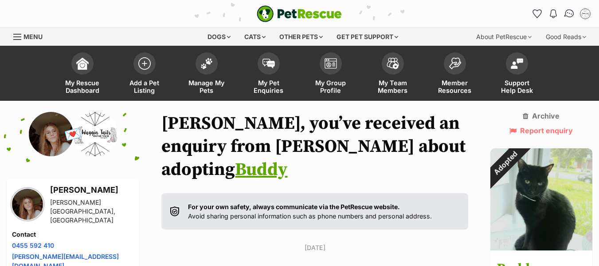
click at [571, 13] on img "Conversations" at bounding box center [569, 14] width 12 height 12
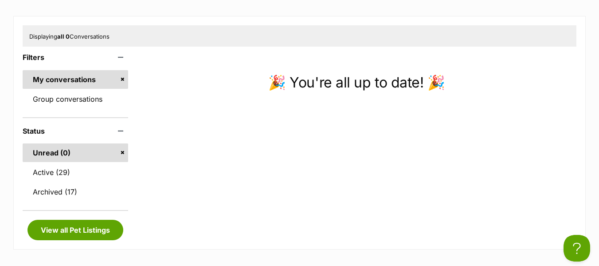
scroll to position [134, 0]
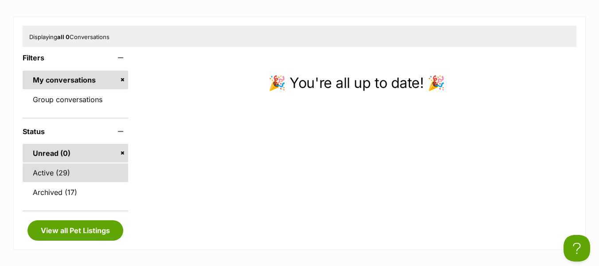
click at [70, 173] on link "Active (29)" at bounding box center [76, 172] width 106 height 19
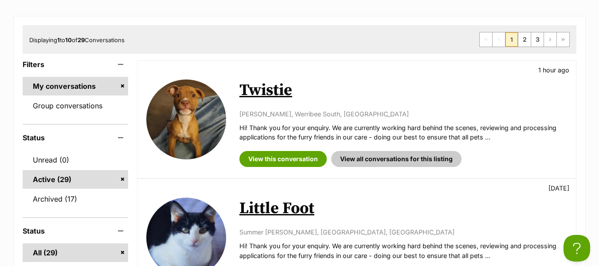
scroll to position [136, 0]
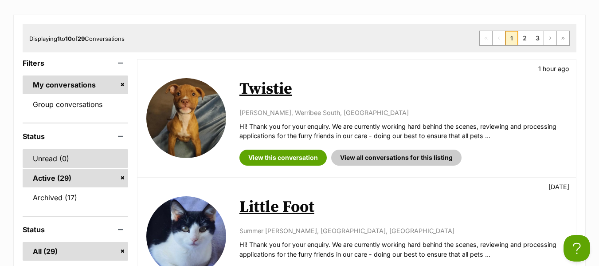
click at [78, 153] on link "Unread (0)" at bounding box center [76, 158] width 106 height 19
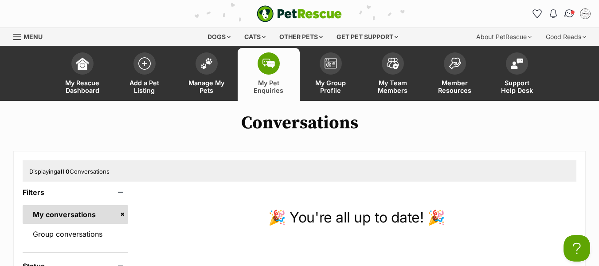
click at [566, 14] on img "Conversations" at bounding box center [569, 14] width 12 height 12
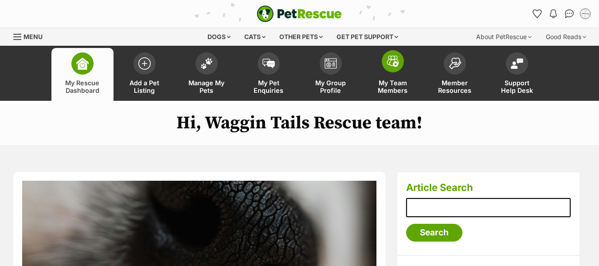
click at [384, 90] on span "My Team Members" at bounding box center [393, 86] width 40 height 15
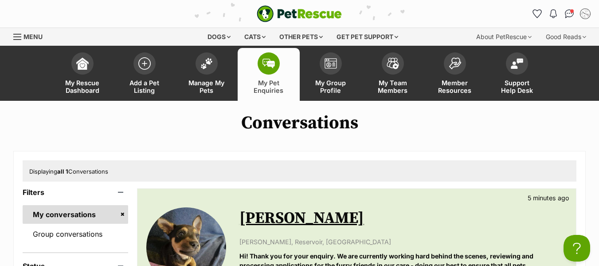
click at [578, 12] on div "My account Jamie Edit profile Log out Pet alerts Pet alert matches Account sett…" at bounding box center [585, 14] width 14 height 14
click at [569, 11] on img "Conversations" at bounding box center [569, 14] width 12 height 12
